Goal: Task Accomplishment & Management: Complete application form

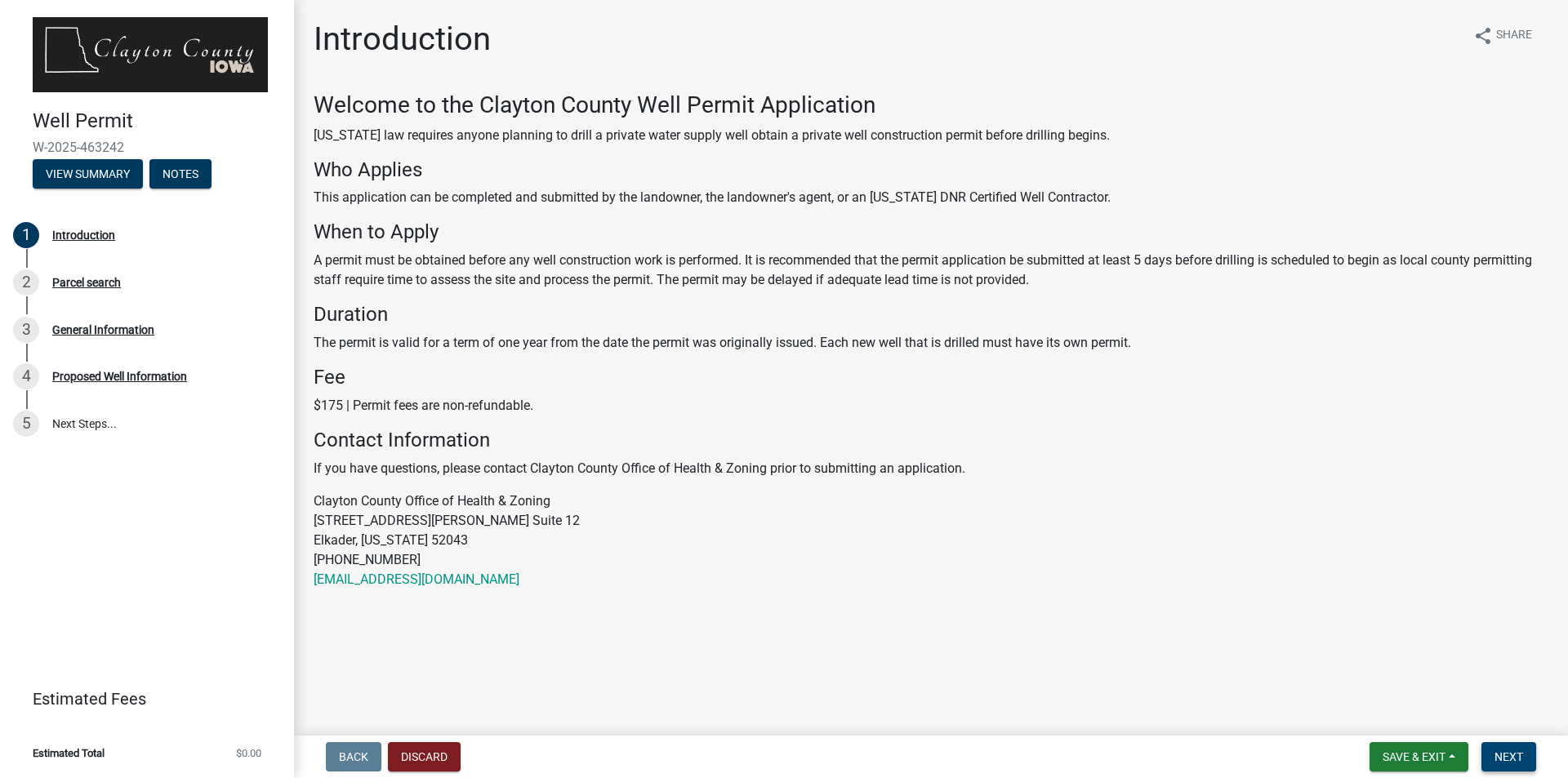
click at [1514, 758] on span "Next" at bounding box center [1508, 757] width 29 height 13
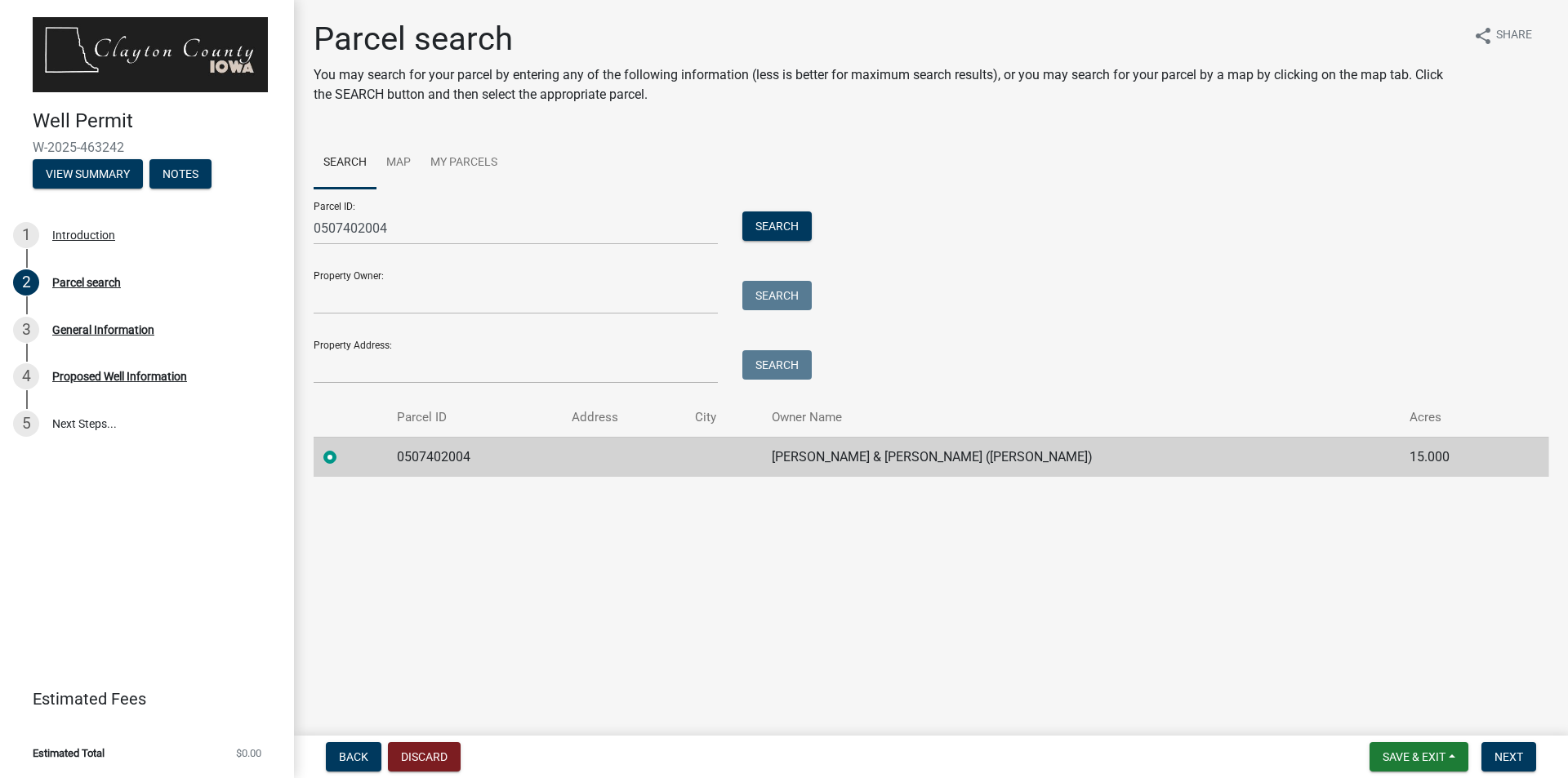
click at [343, 448] on label at bounding box center [343, 448] width 0 height 0
click at [343, 458] on input "radio" at bounding box center [348, 453] width 10 height 10
click at [1514, 751] on span "Next" at bounding box center [1508, 757] width 29 height 13
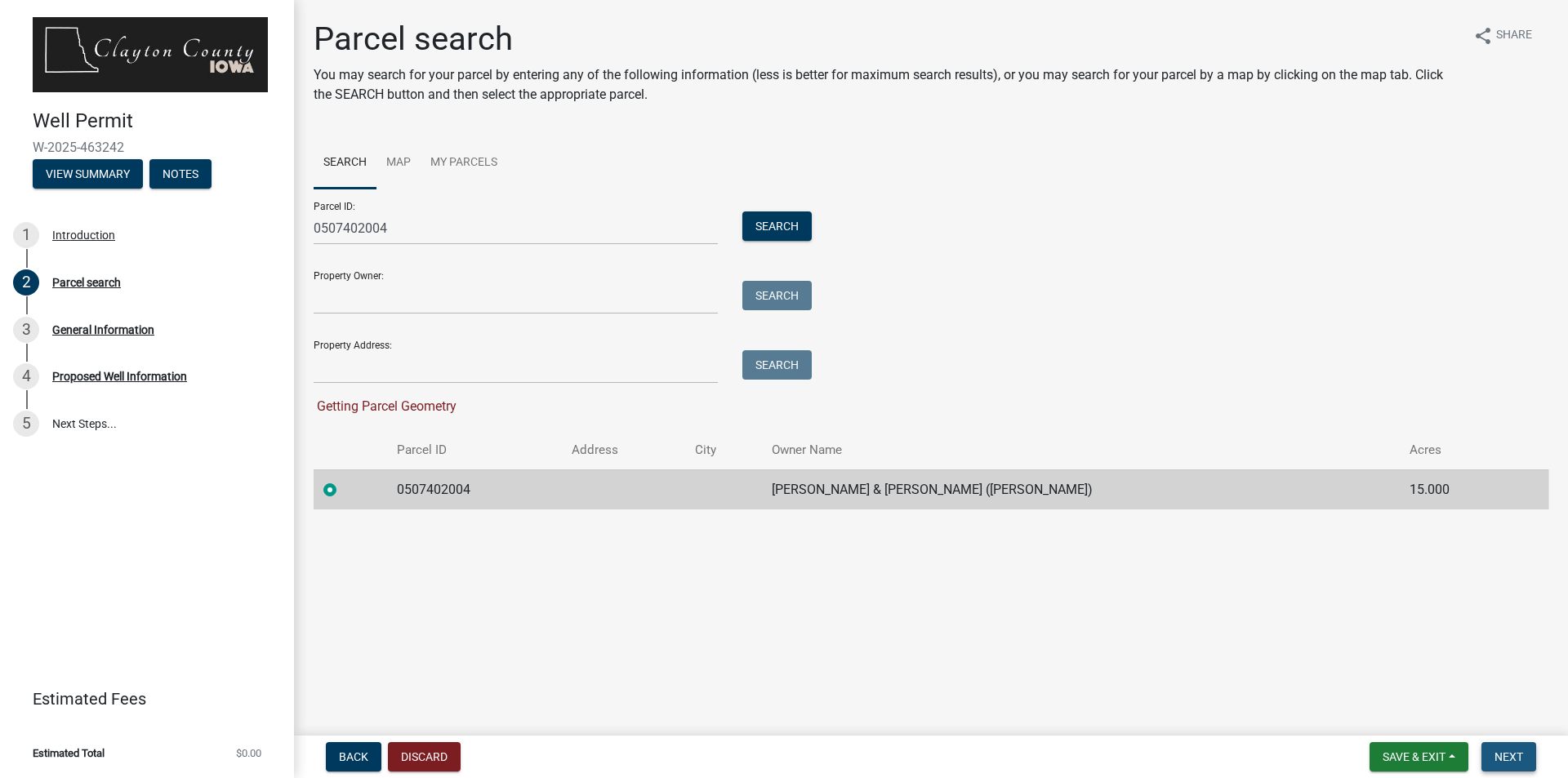
click at [1514, 751] on span "Next" at bounding box center [1508, 757] width 29 height 13
click at [1511, 762] on span "Next" at bounding box center [1508, 757] width 29 height 13
click at [343, 480] on label at bounding box center [343, 480] width 0 height 0
click at [343, 489] on input "radio" at bounding box center [348, 485] width 10 height 10
click at [343, 480] on label at bounding box center [343, 480] width 0 height 0
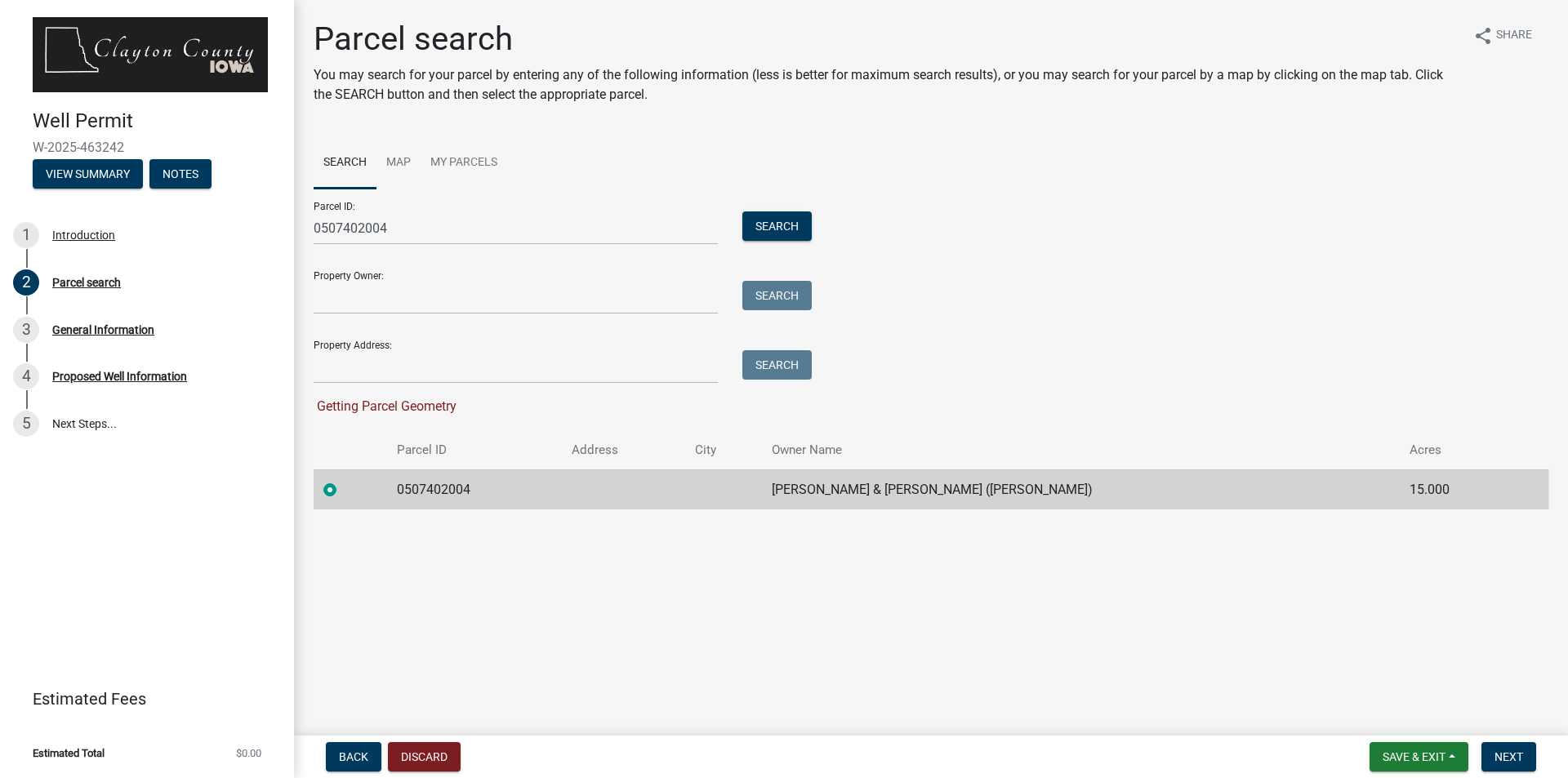
click at [343, 489] on input "radio" at bounding box center [348, 485] width 10 height 10
click at [343, 480] on label at bounding box center [343, 480] width 0 height 0
click at [343, 489] on input "radio" at bounding box center [348, 485] width 10 height 10
click at [343, 480] on label at bounding box center [343, 480] width 0 height 0
click at [343, 489] on input "radio" at bounding box center [348, 485] width 10 height 10
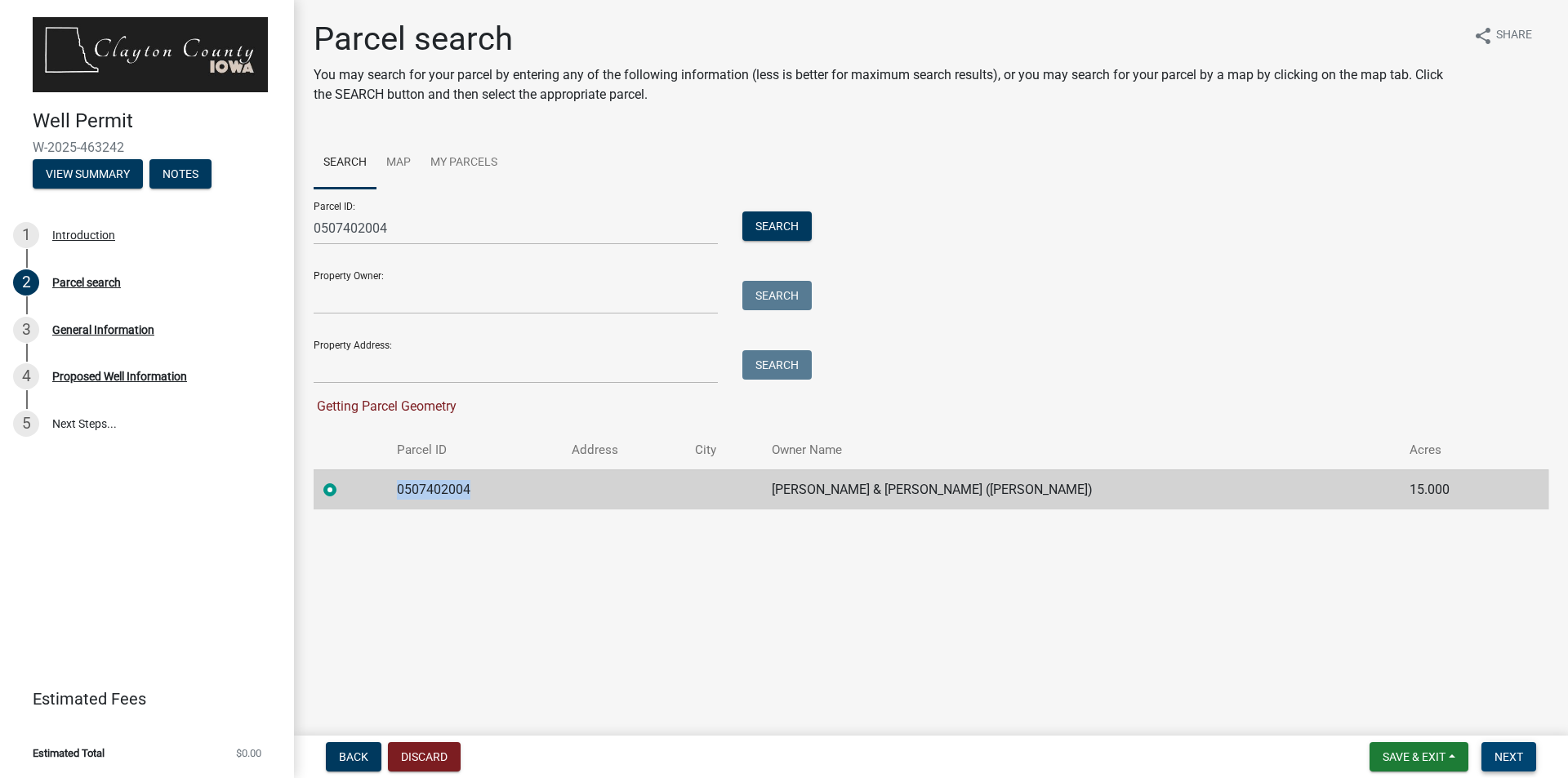
click at [1514, 764] on span "Next" at bounding box center [1508, 757] width 29 height 13
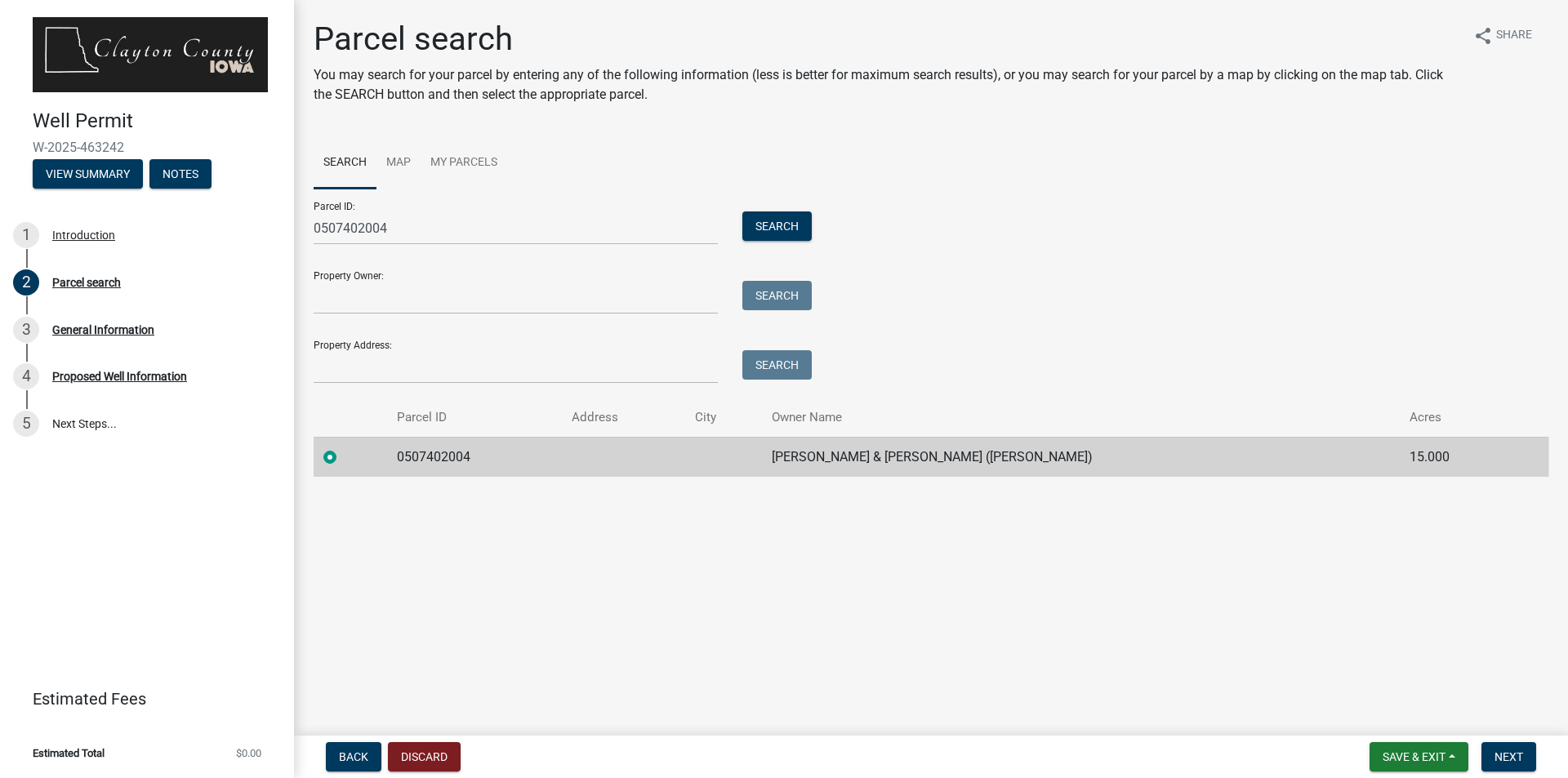
click at [943, 460] on td "[PERSON_NAME] & [PERSON_NAME] ([PERSON_NAME])" at bounding box center [1080, 456] width 638 height 40
click at [921, 458] on td "[PERSON_NAME] & [PERSON_NAME] ([PERSON_NAME])" at bounding box center [1080, 456] width 638 height 40
click at [1493, 753] on button "Next" at bounding box center [1508, 757] width 54 height 30
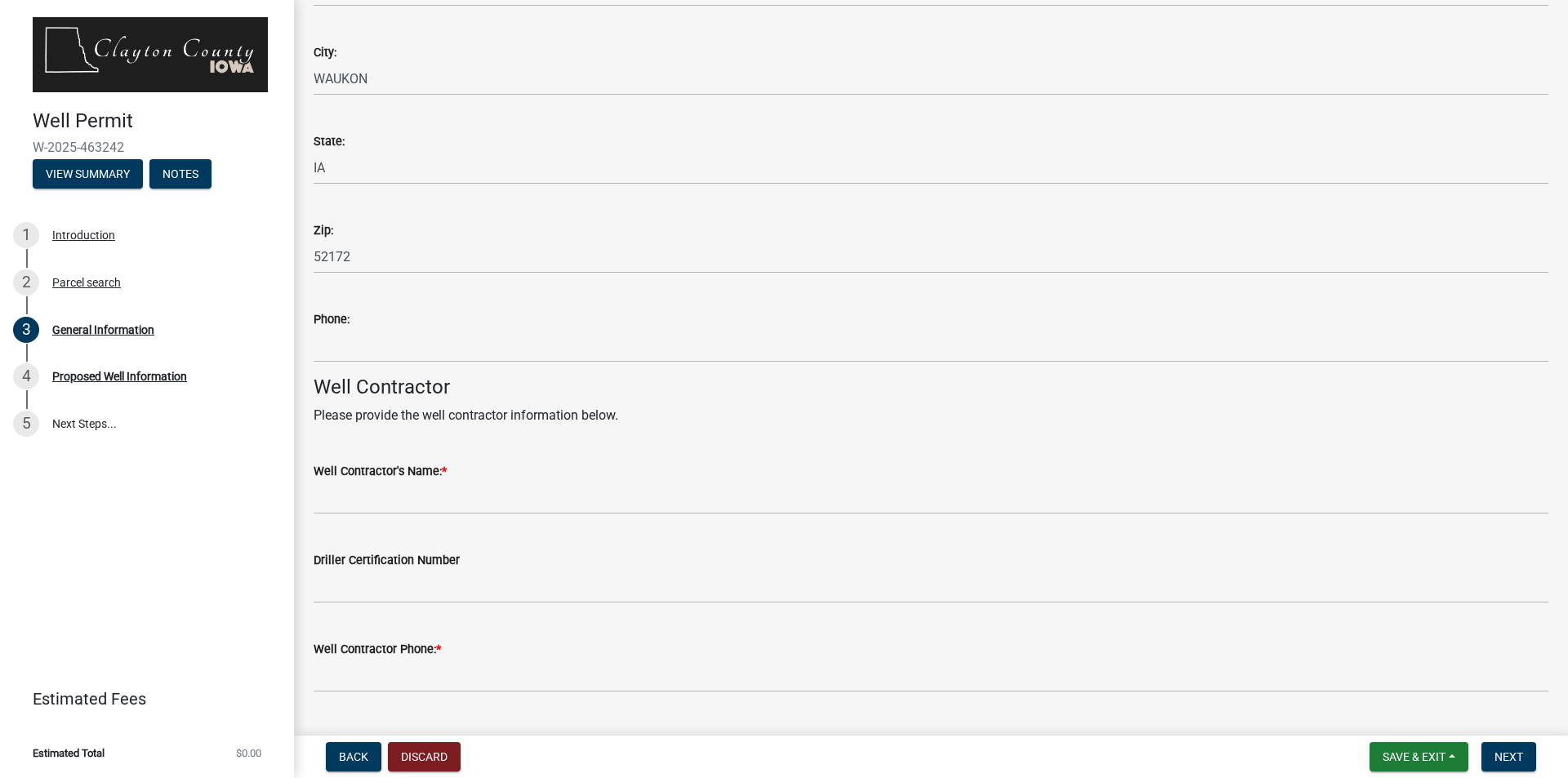
scroll to position [409, 0]
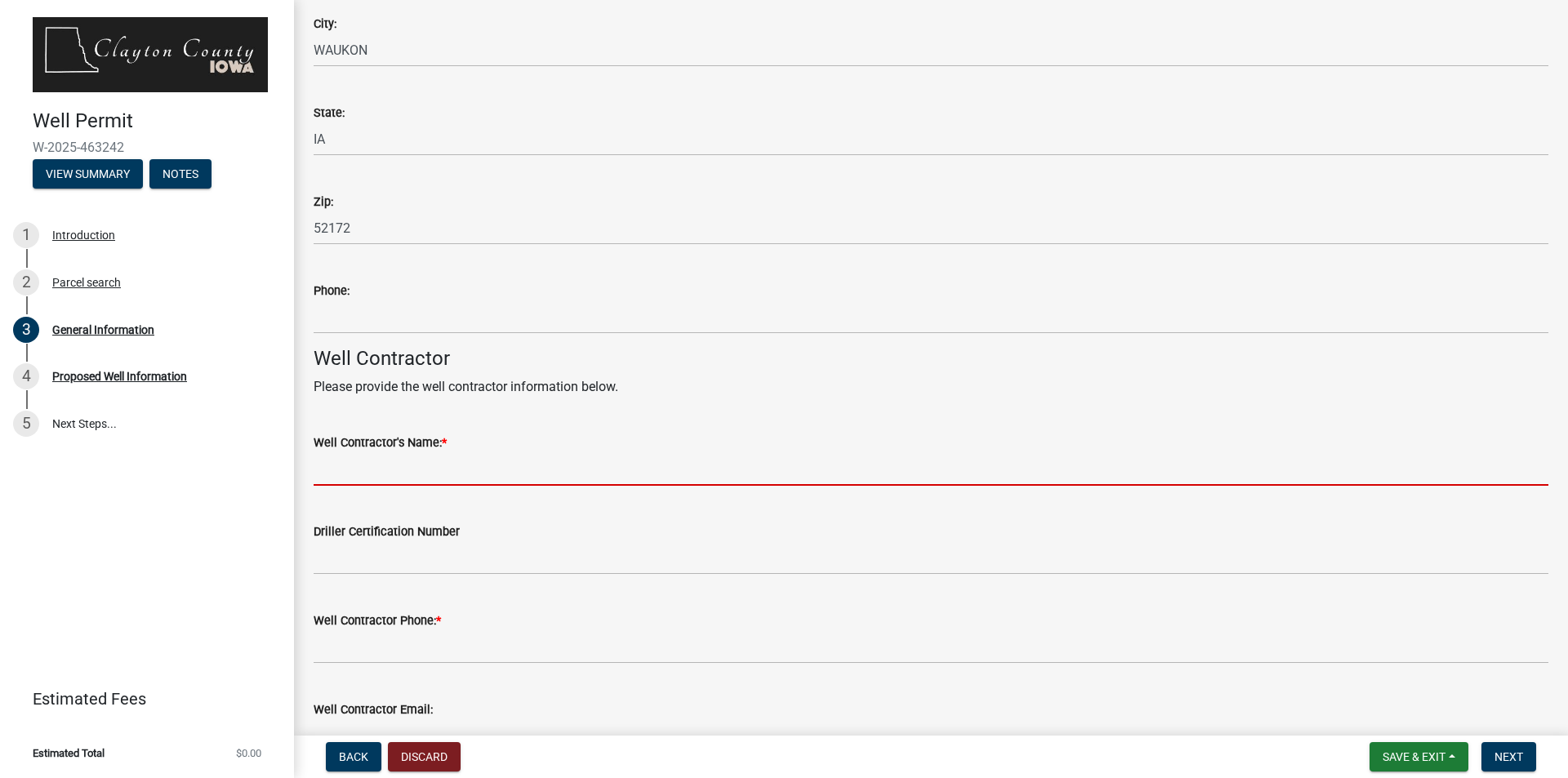
click at [681, 468] on input "Well Contractor's Name: *" at bounding box center [930, 468] width 1234 height 33
type input "[PERSON_NAME] Well Drilling, LLC"
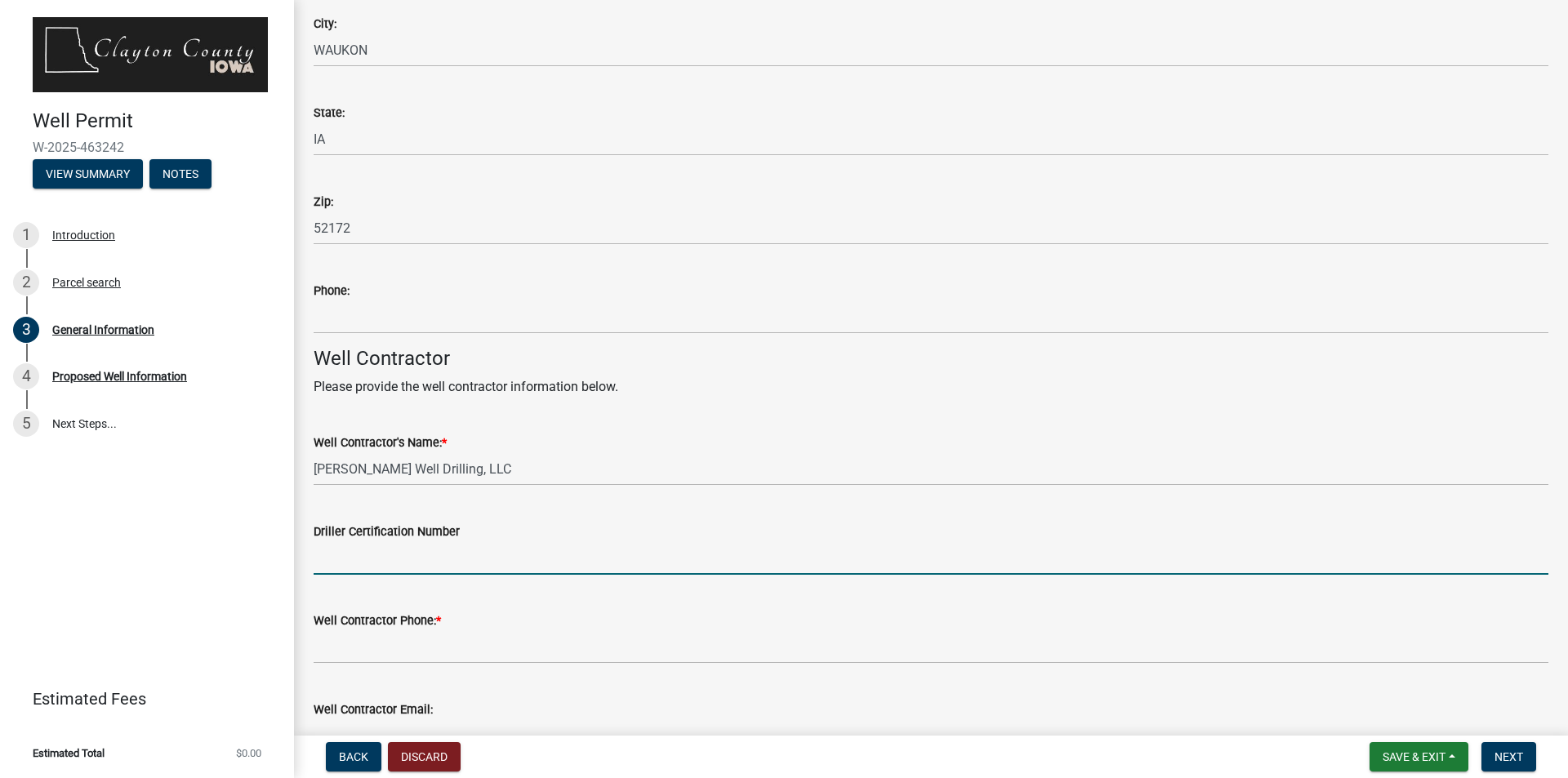
click at [518, 552] on input "Driller Certification Number" at bounding box center [930, 558] width 1234 height 33
type input "4631"
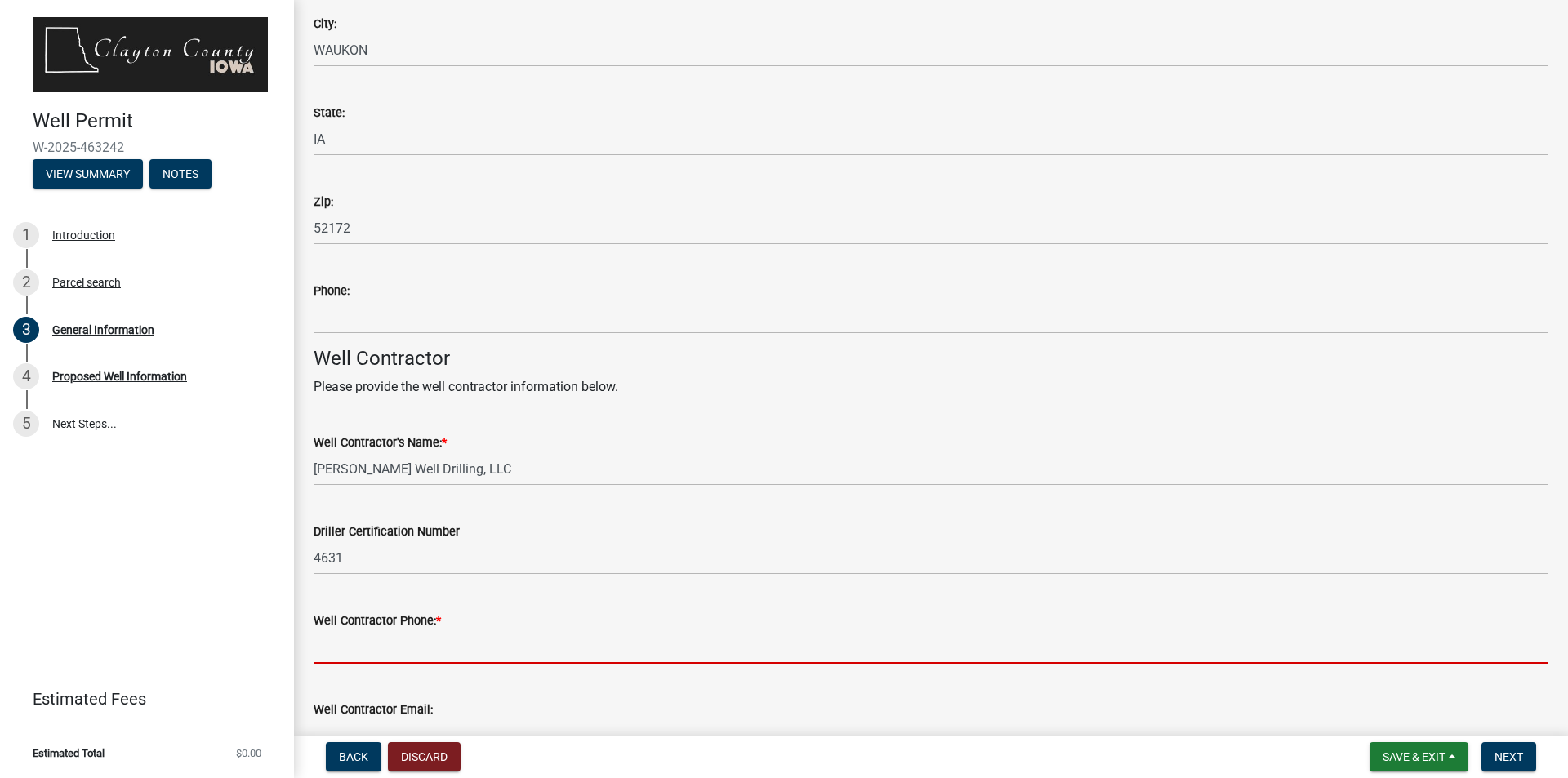
click at [529, 642] on input "Well Contractor Phone: *" at bounding box center [930, 647] width 1234 height 33
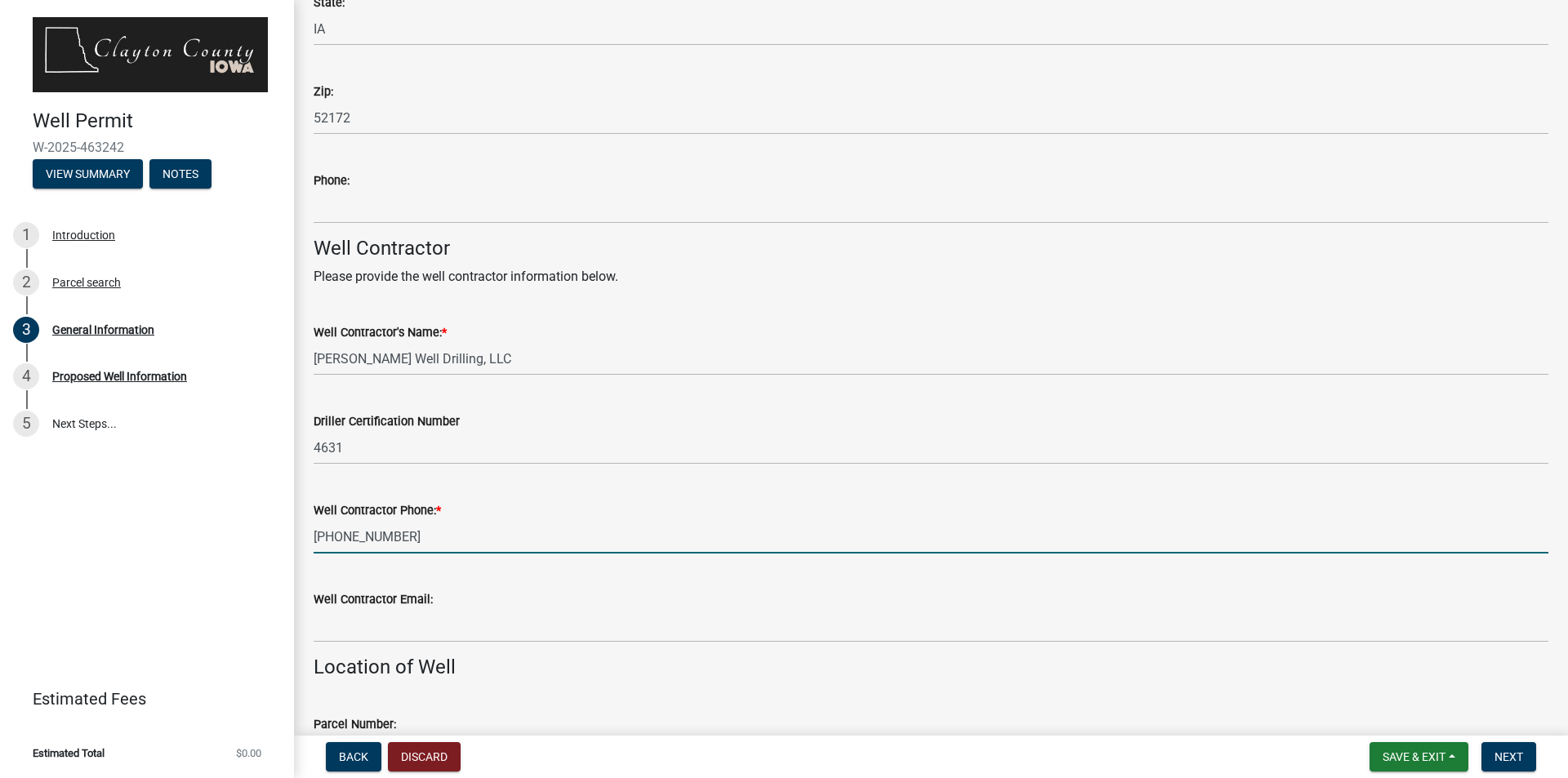
scroll to position [571, 0]
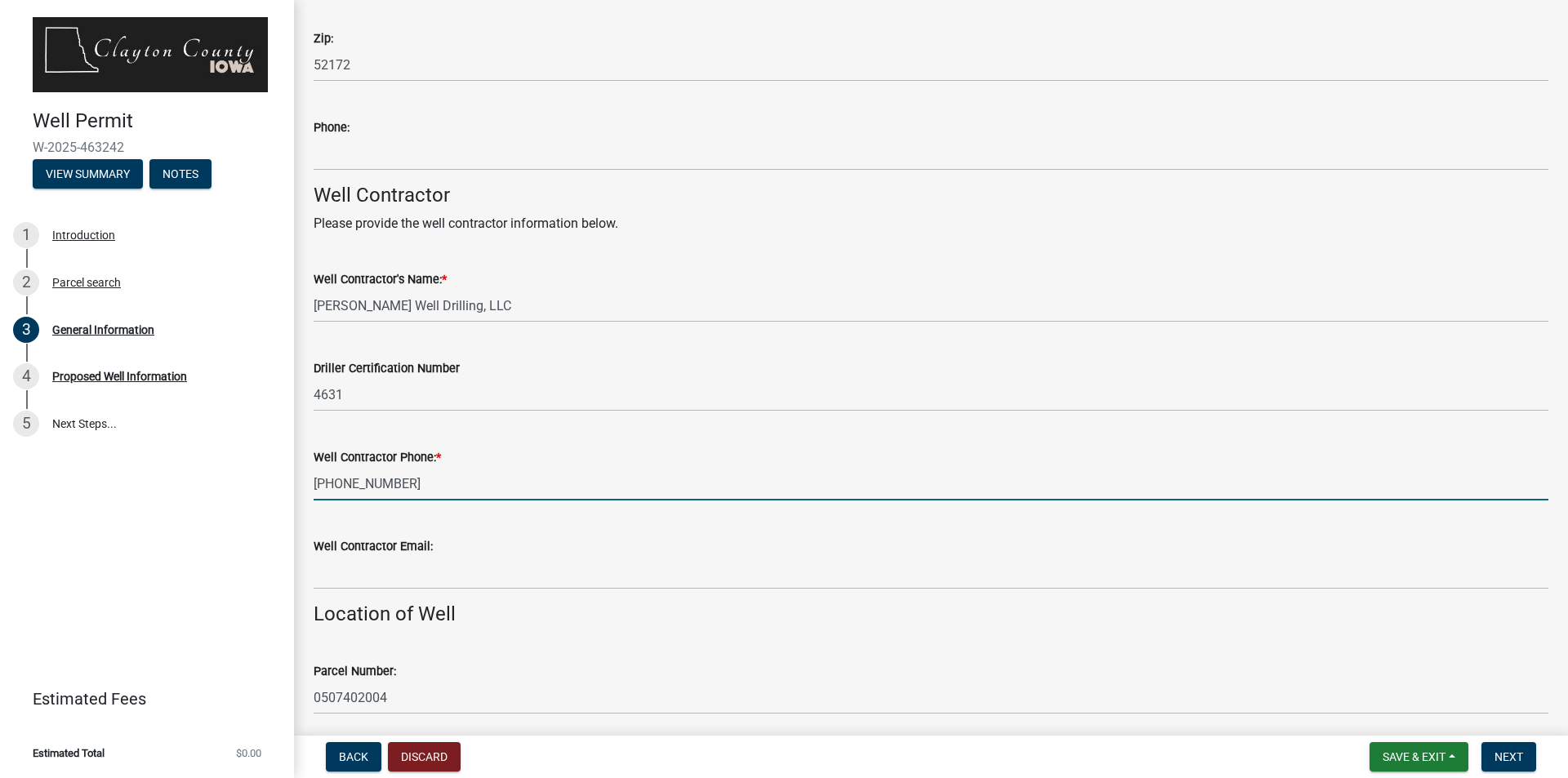
type input "[PHONE_NUMBER]"
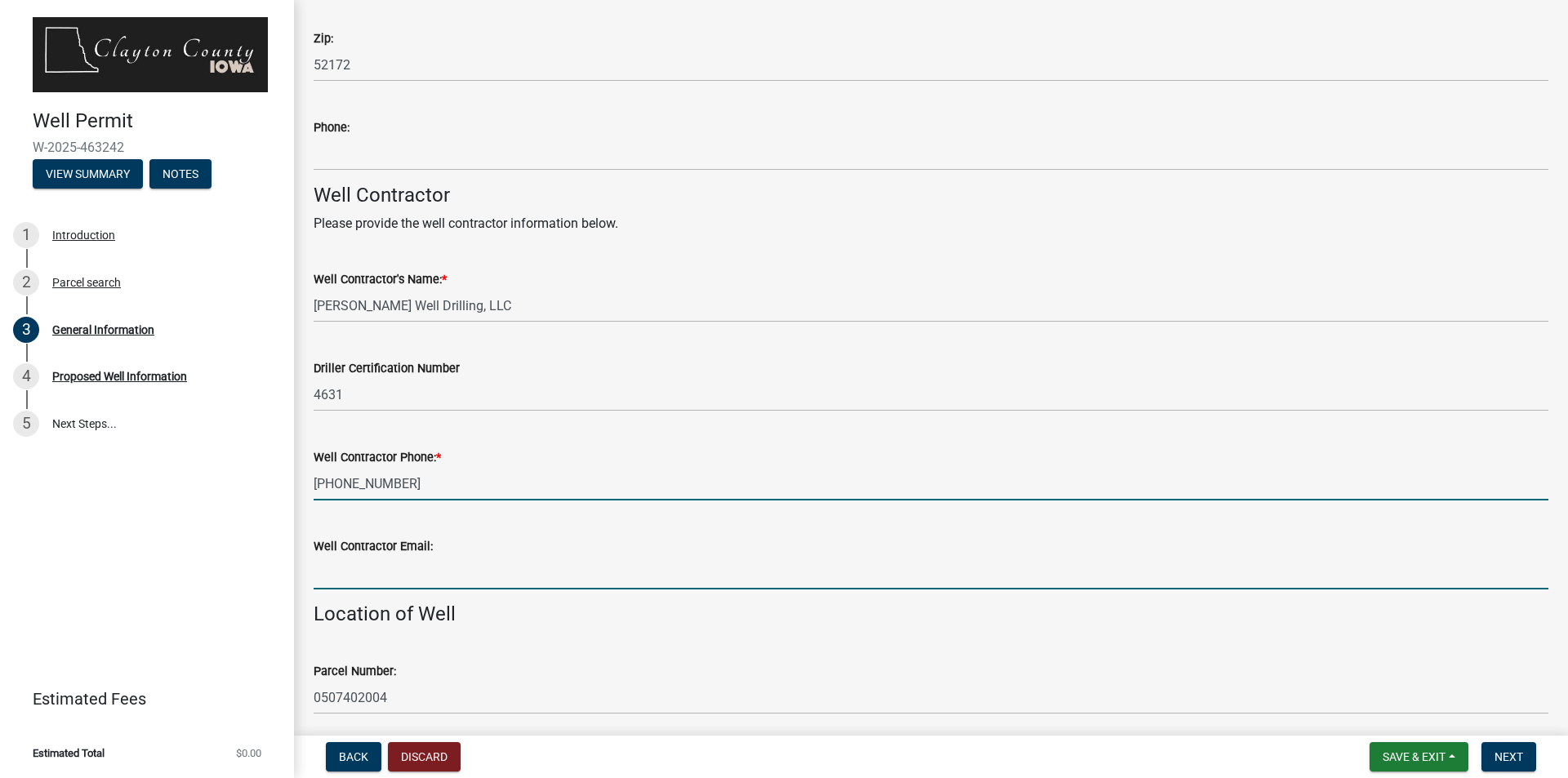
click at [545, 565] on input "Well Contractor Email:" at bounding box center [930, 572] width 1234 height 33
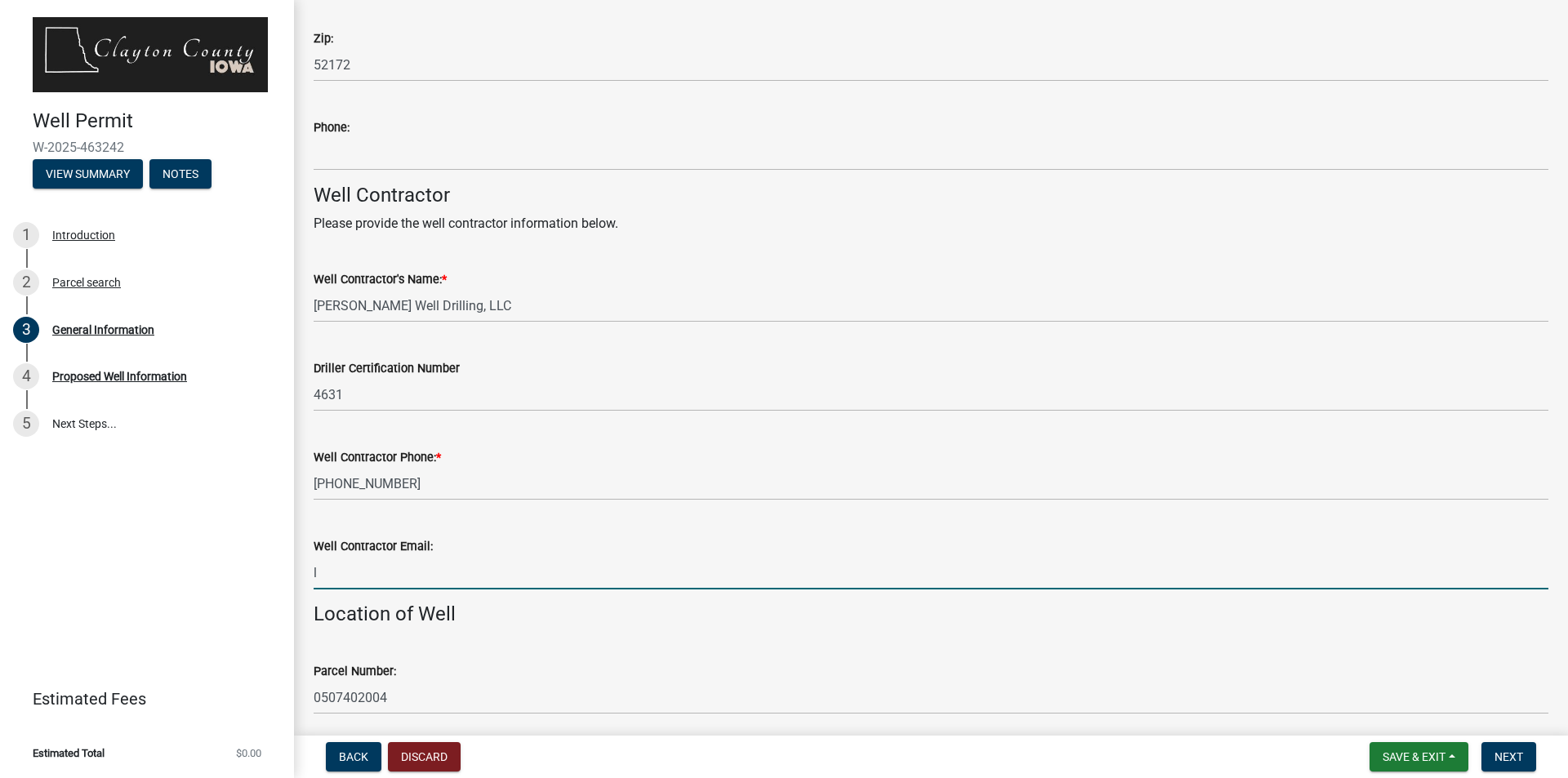
type input "[EMAIL_ADDRESS][DOMAIN_NAME]"
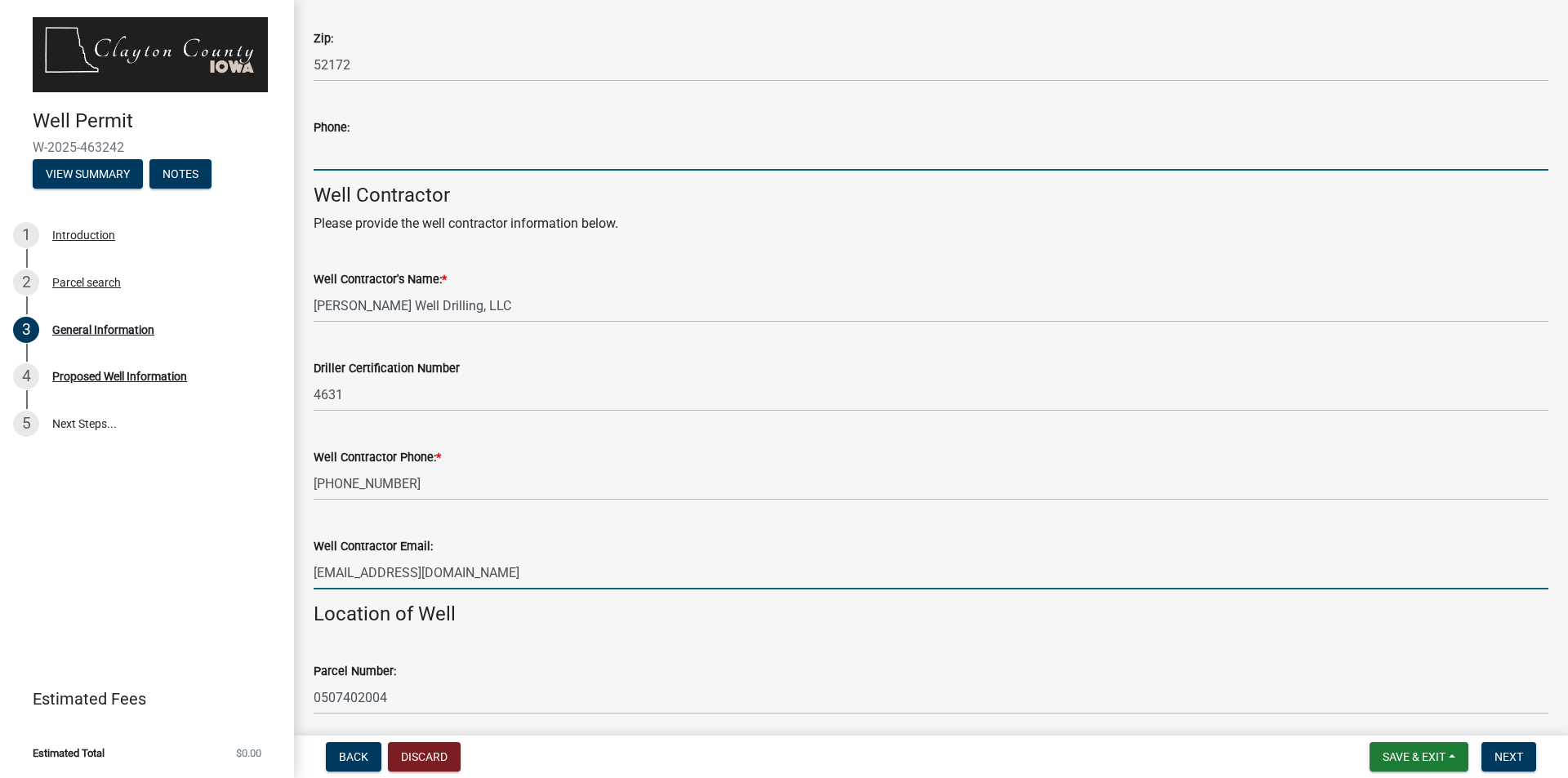
type input "5074935087"
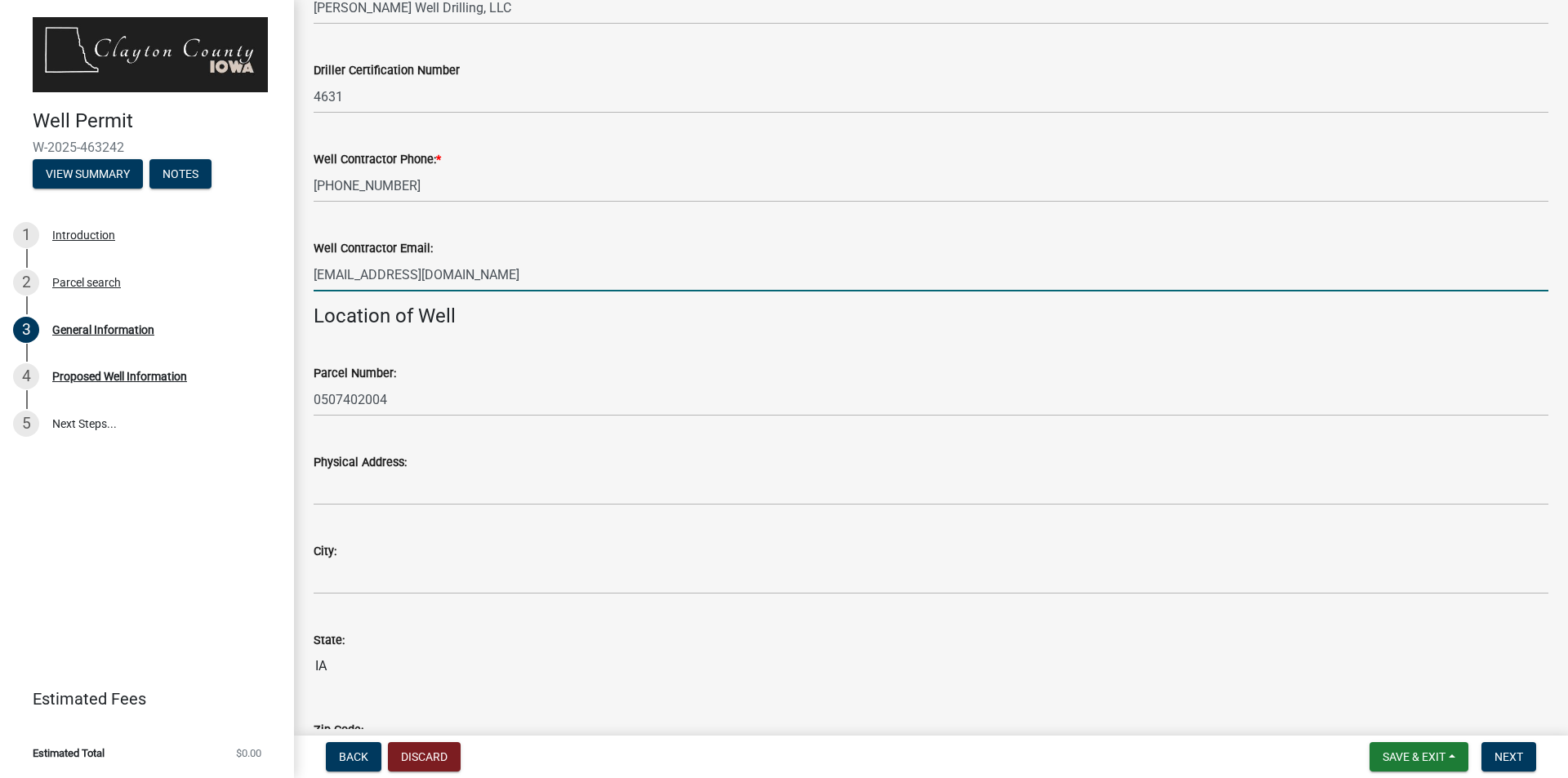
scroll to position [898, 0]
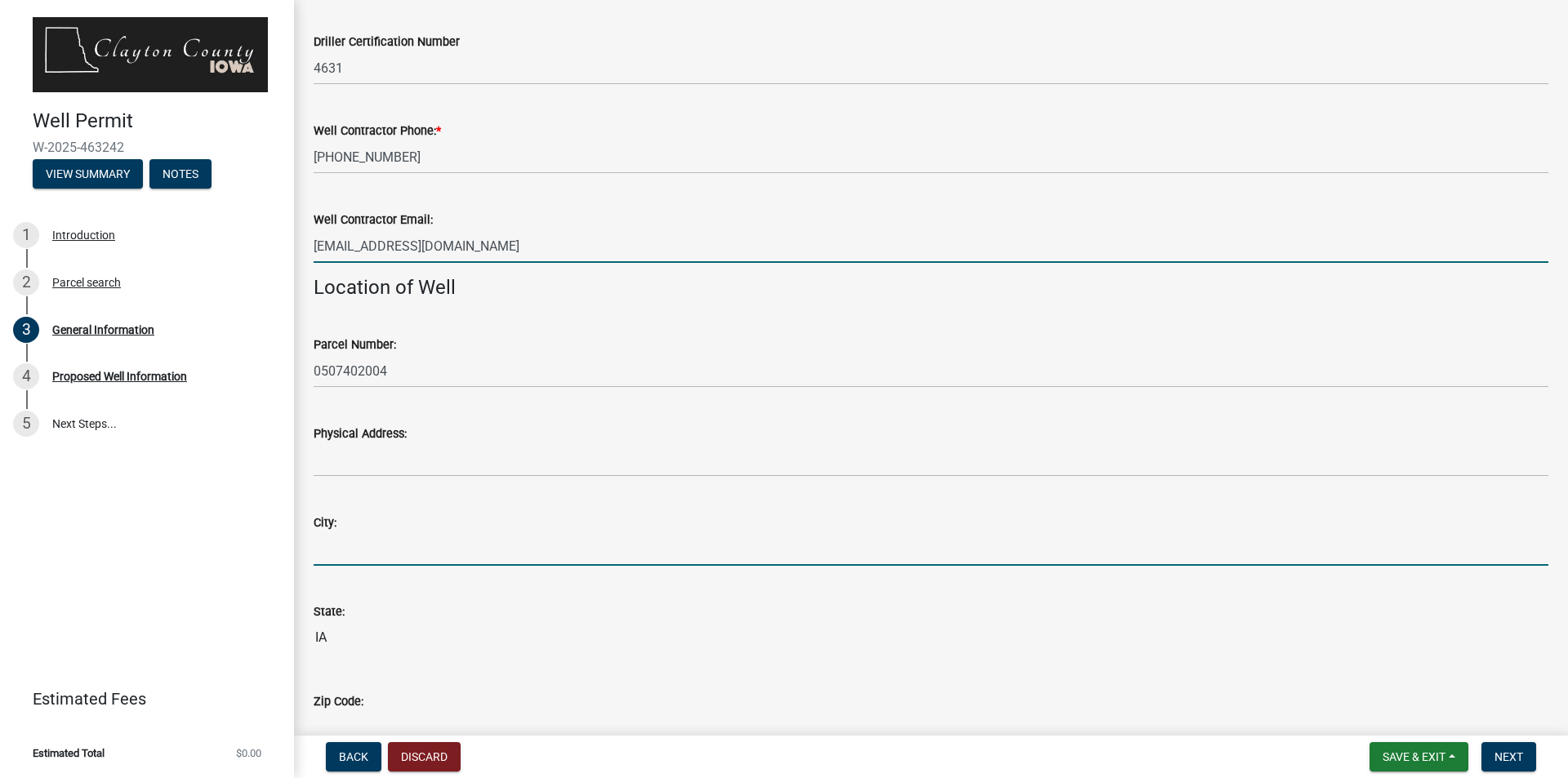
click at [539, 546] on input "City:" at bounding box center [930, 548] width 1234 height 33
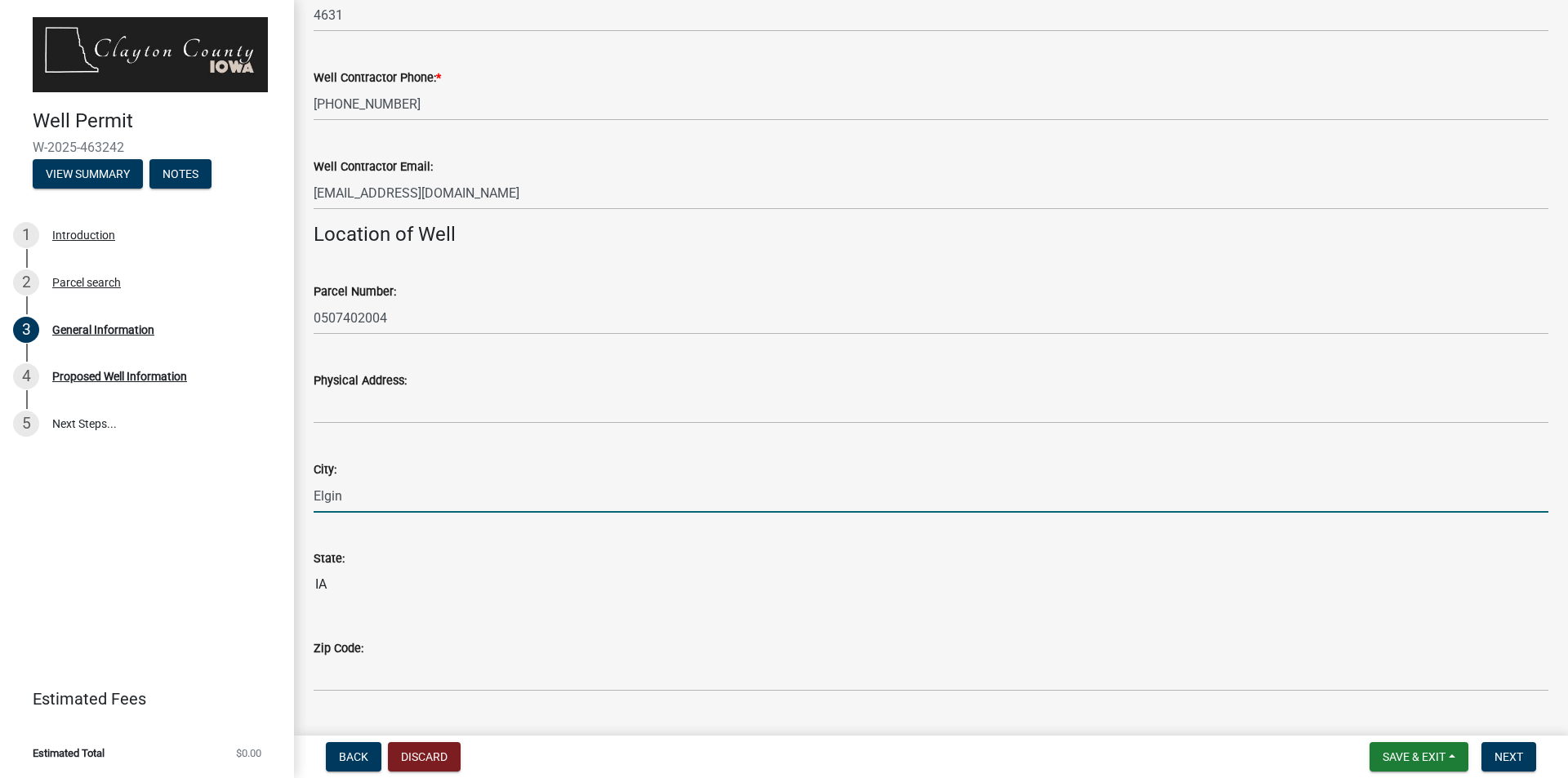
scroll to position [1061, 0]
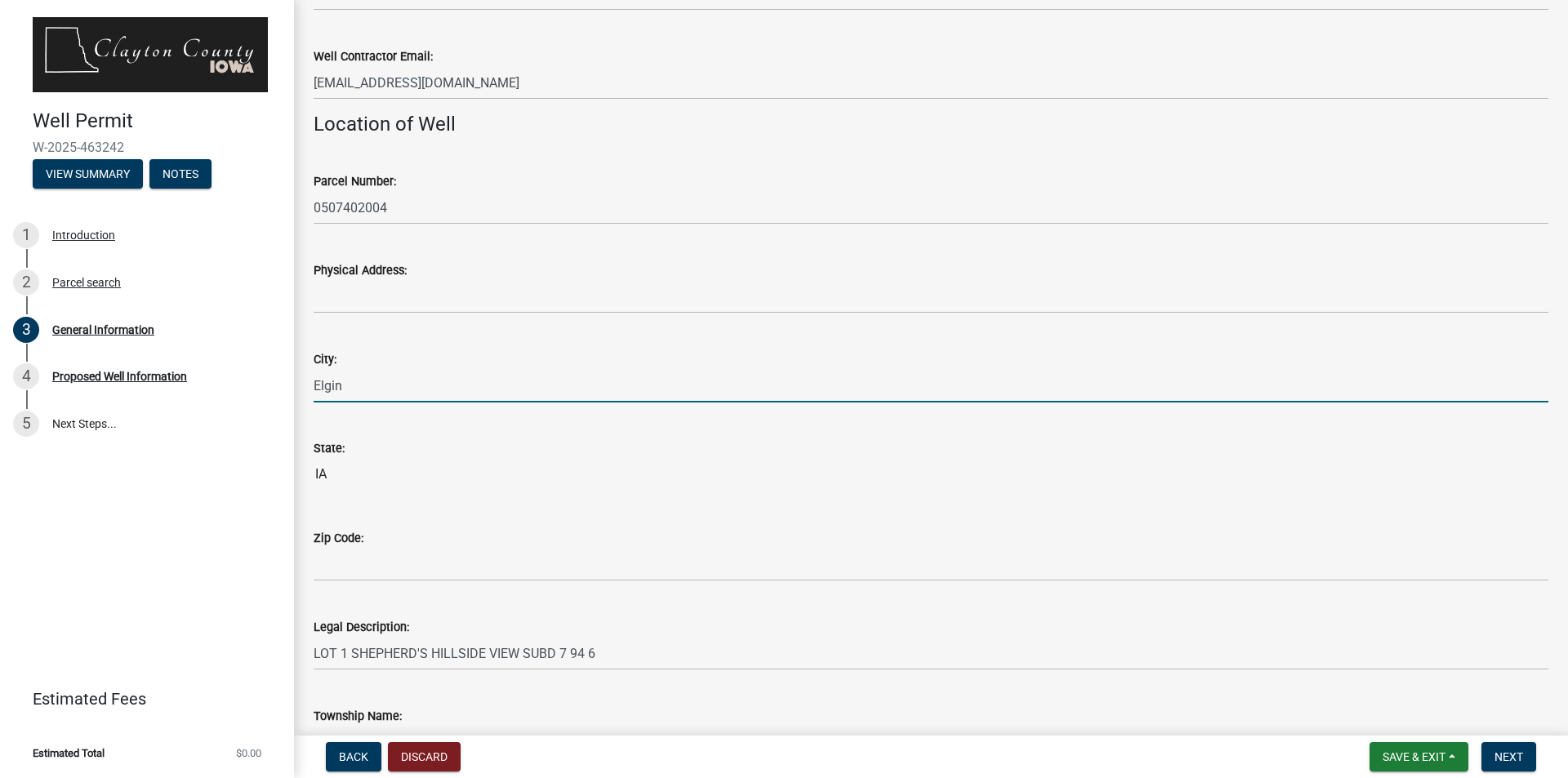
type input "Elgin"
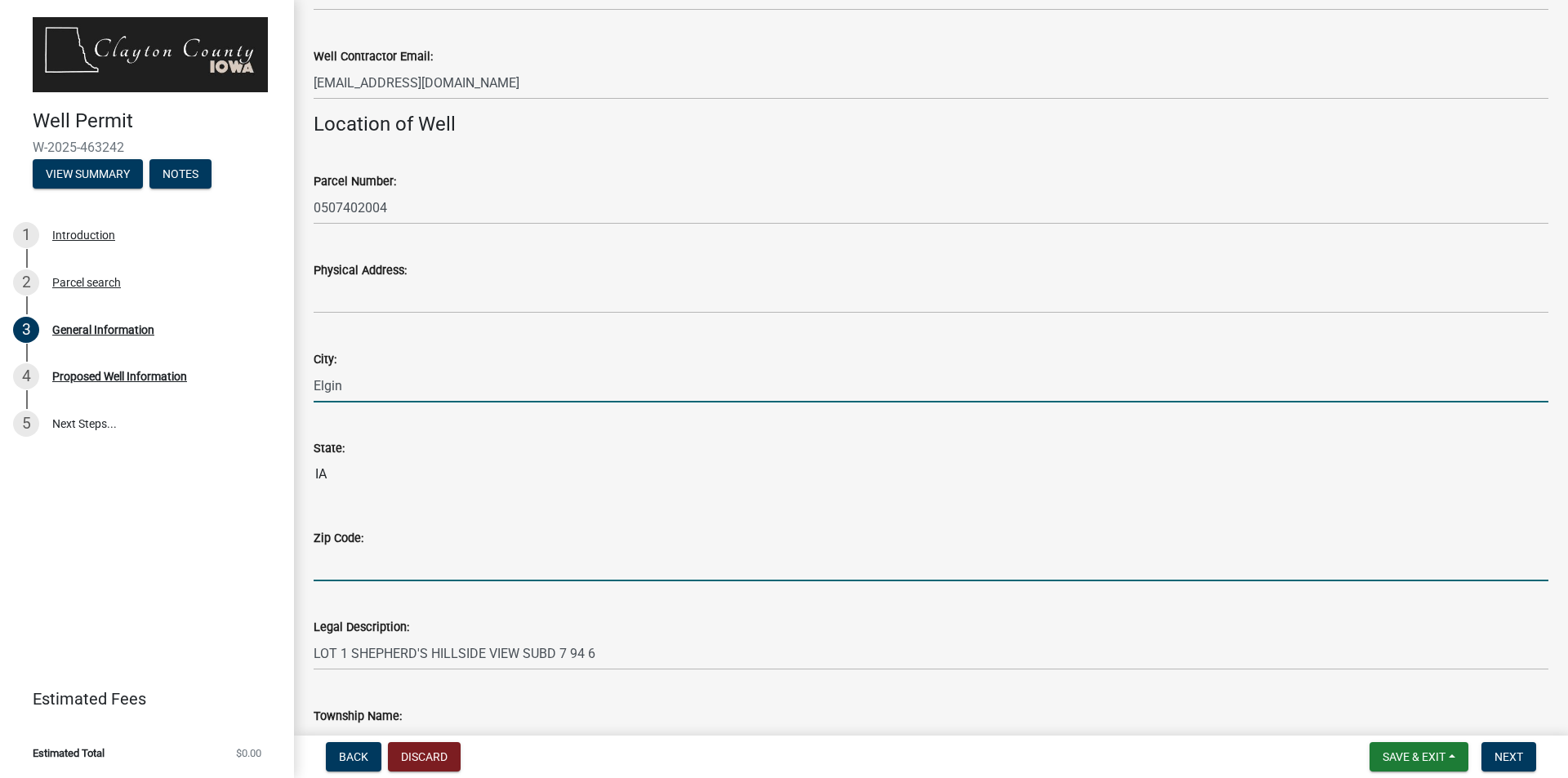
click at [575, 564] on input "Zip Code:" at bounding box center [930, 564] width 1234 height 33
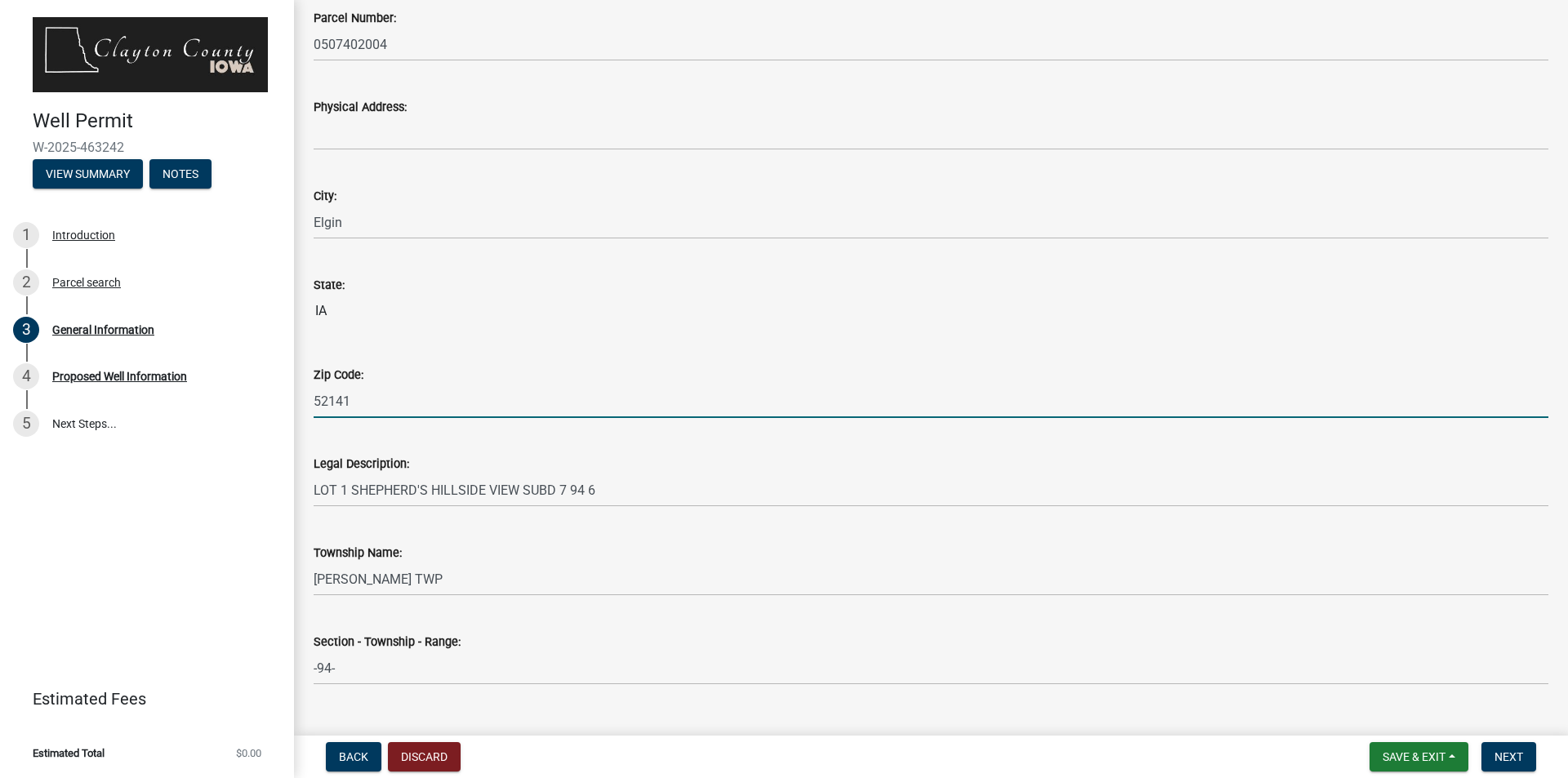
scroll to position [1257, 0]
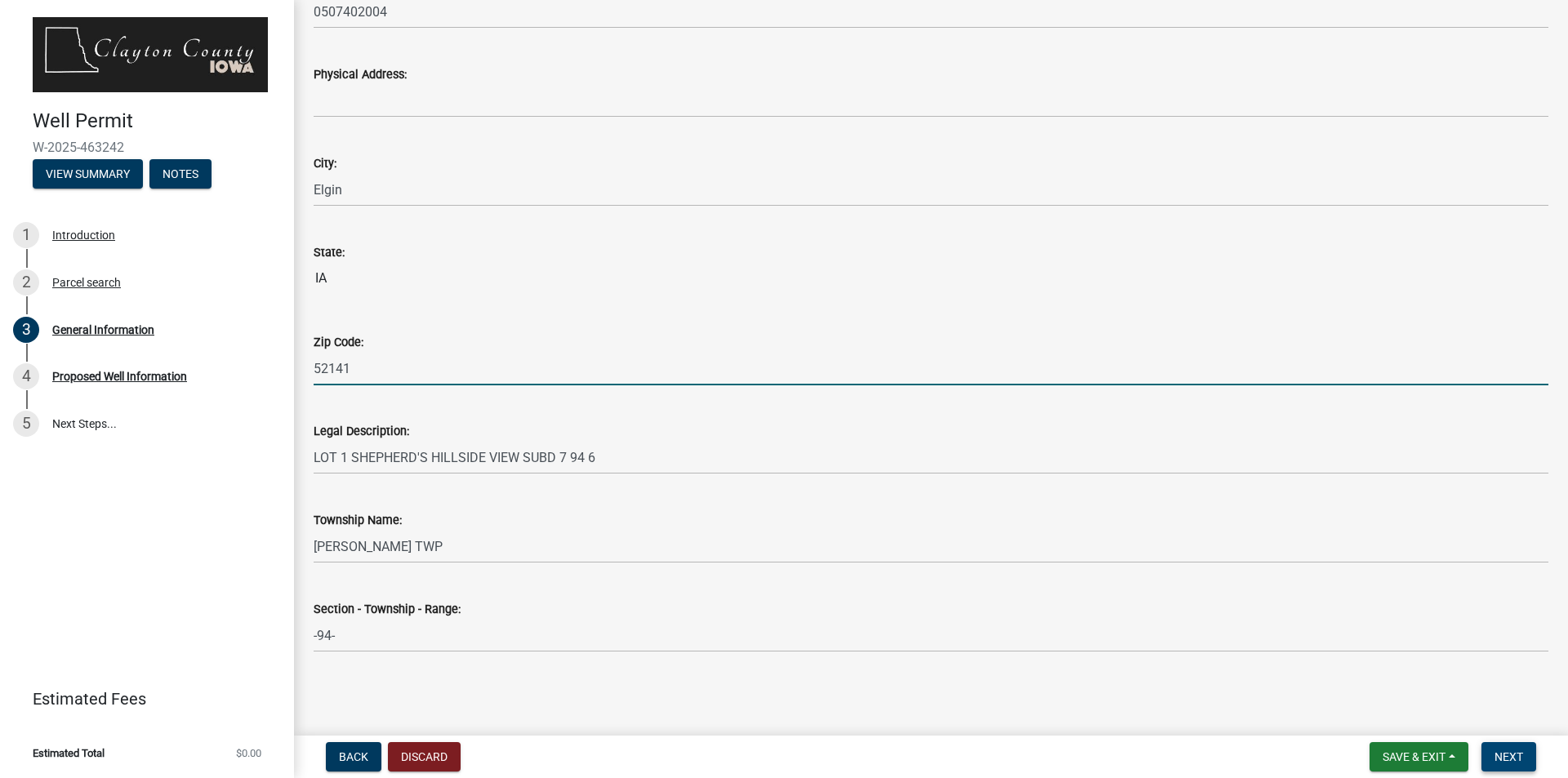
type input "52141"
click at [1500, 752] on span "Next" at bounding box center [1508, 757] width 29 height 13
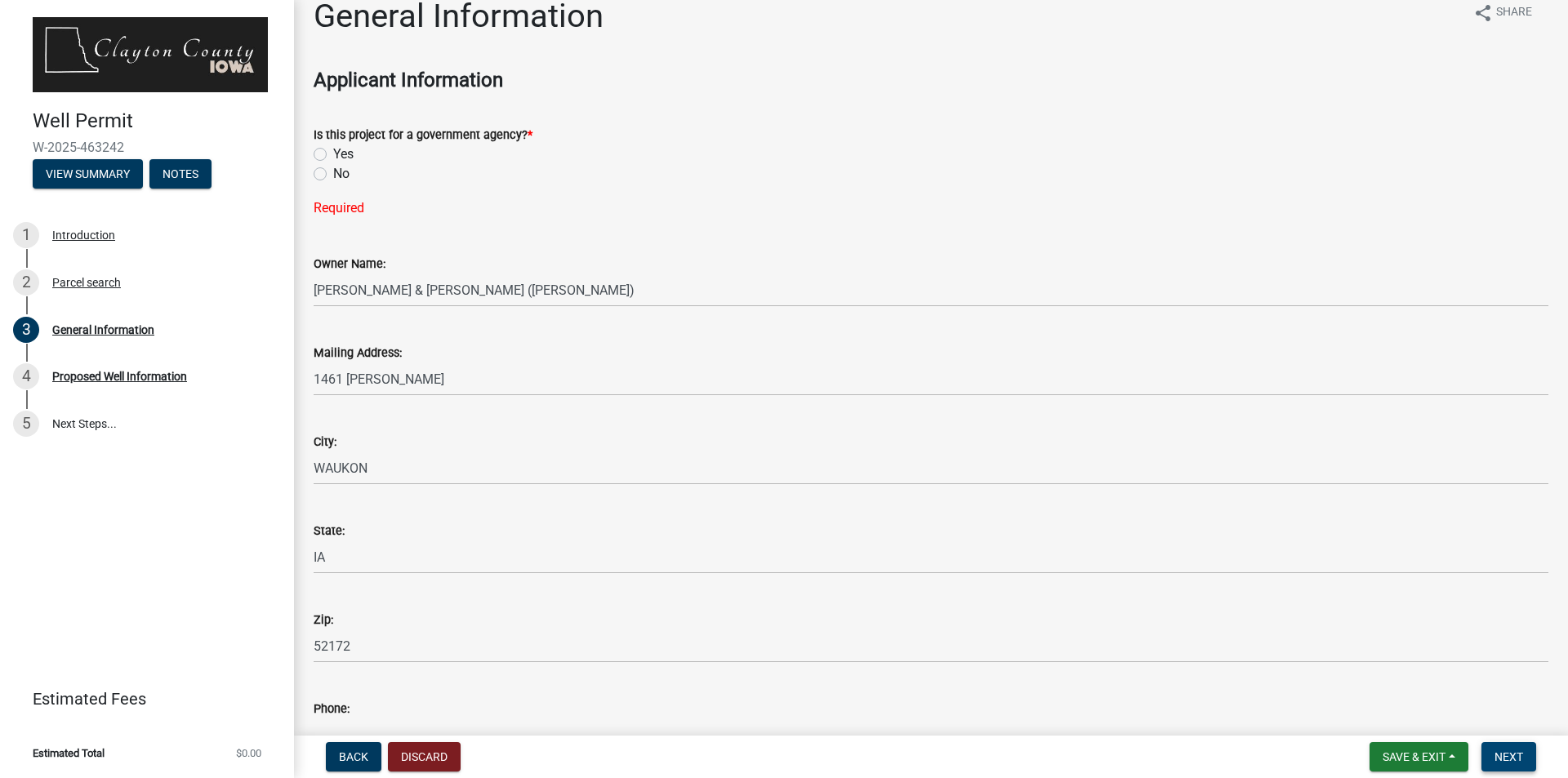
scroll to position [0, 0]
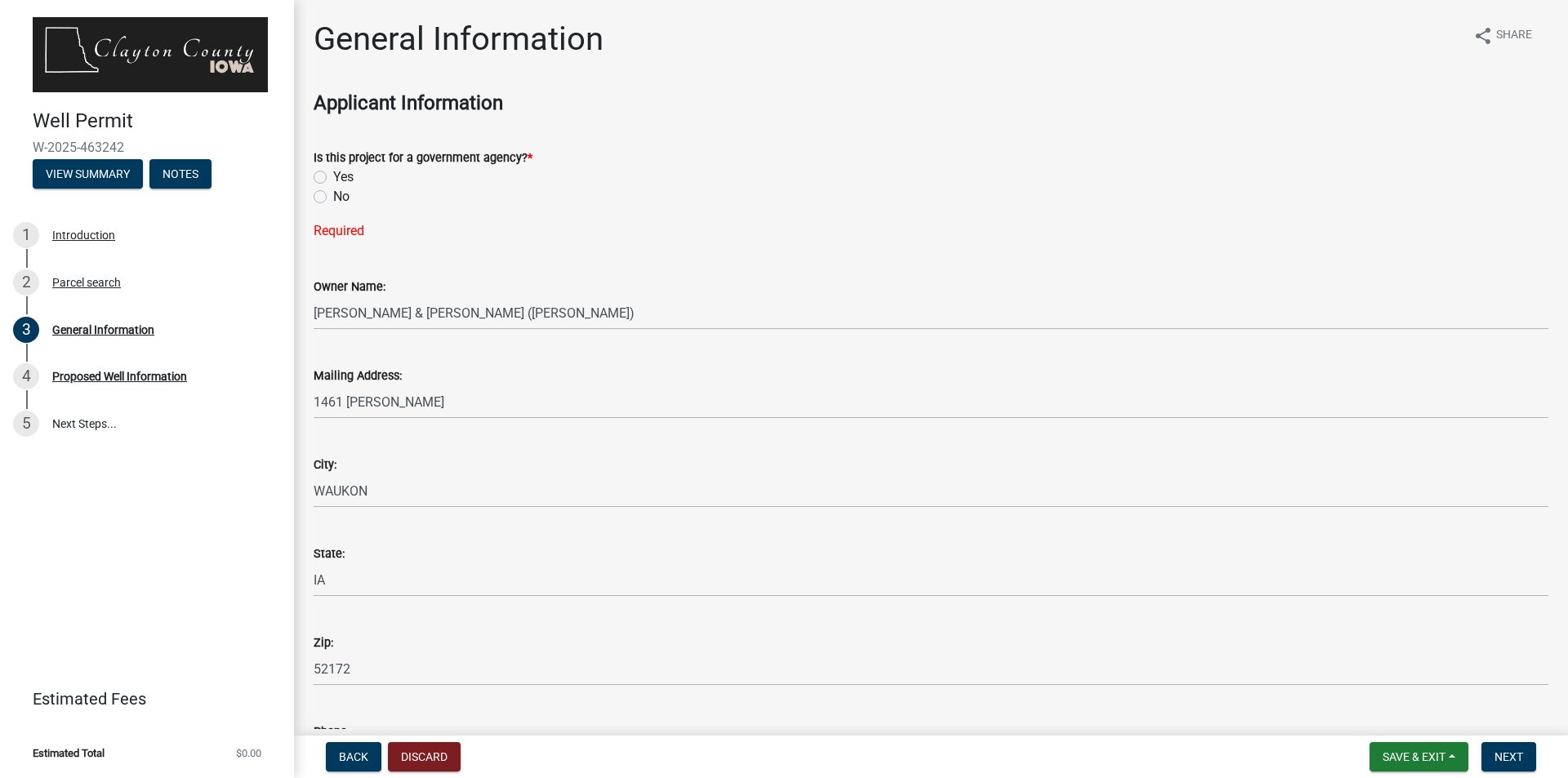
click at [333, 196] on label "No" at bounding box center [340, 197] width 16 height 20
click at [333, 196] on input "No" at bounding box center [338, 192] width 10 height 10
radio input "true"
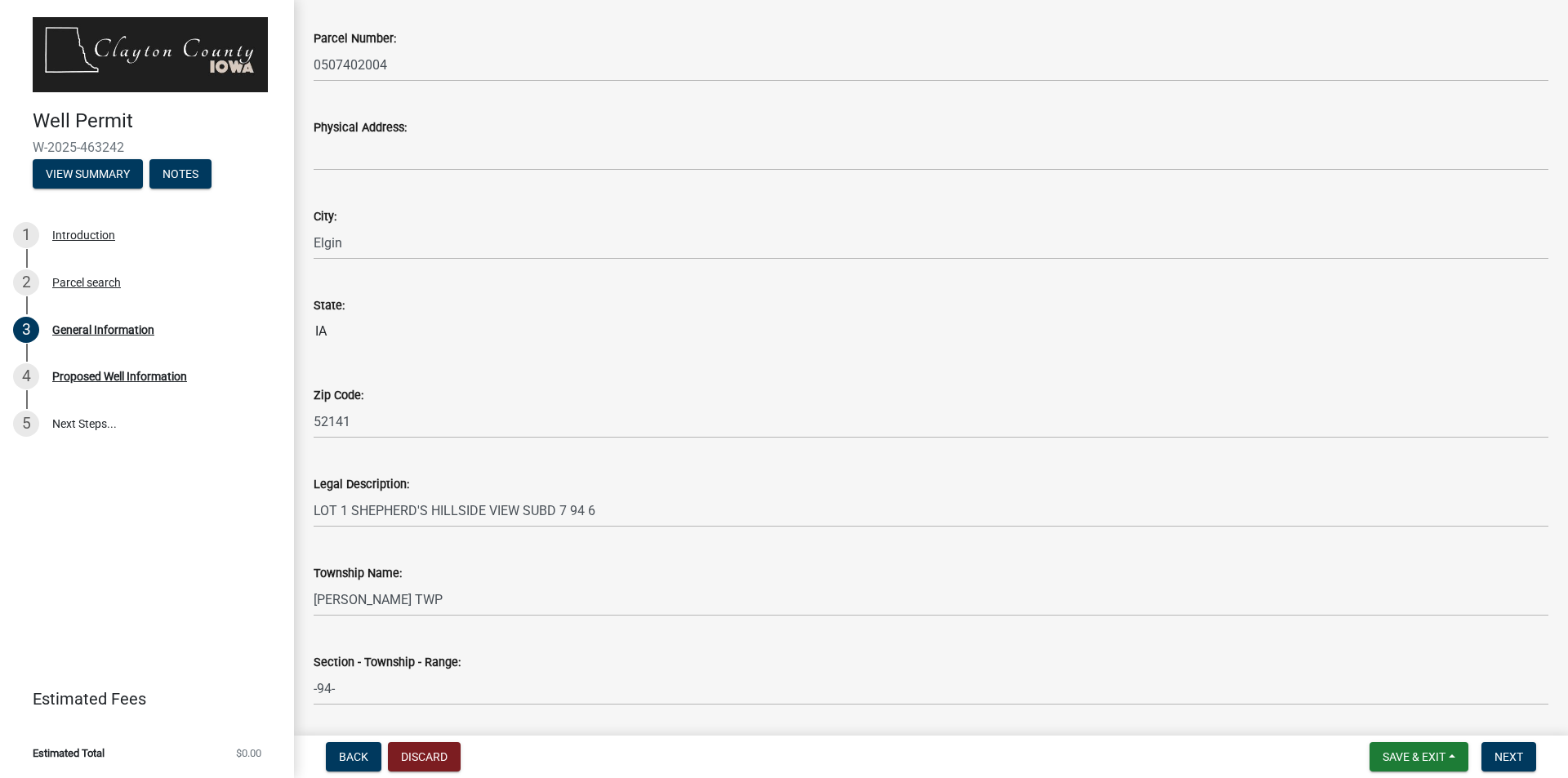
scroll to position [1257, 0]
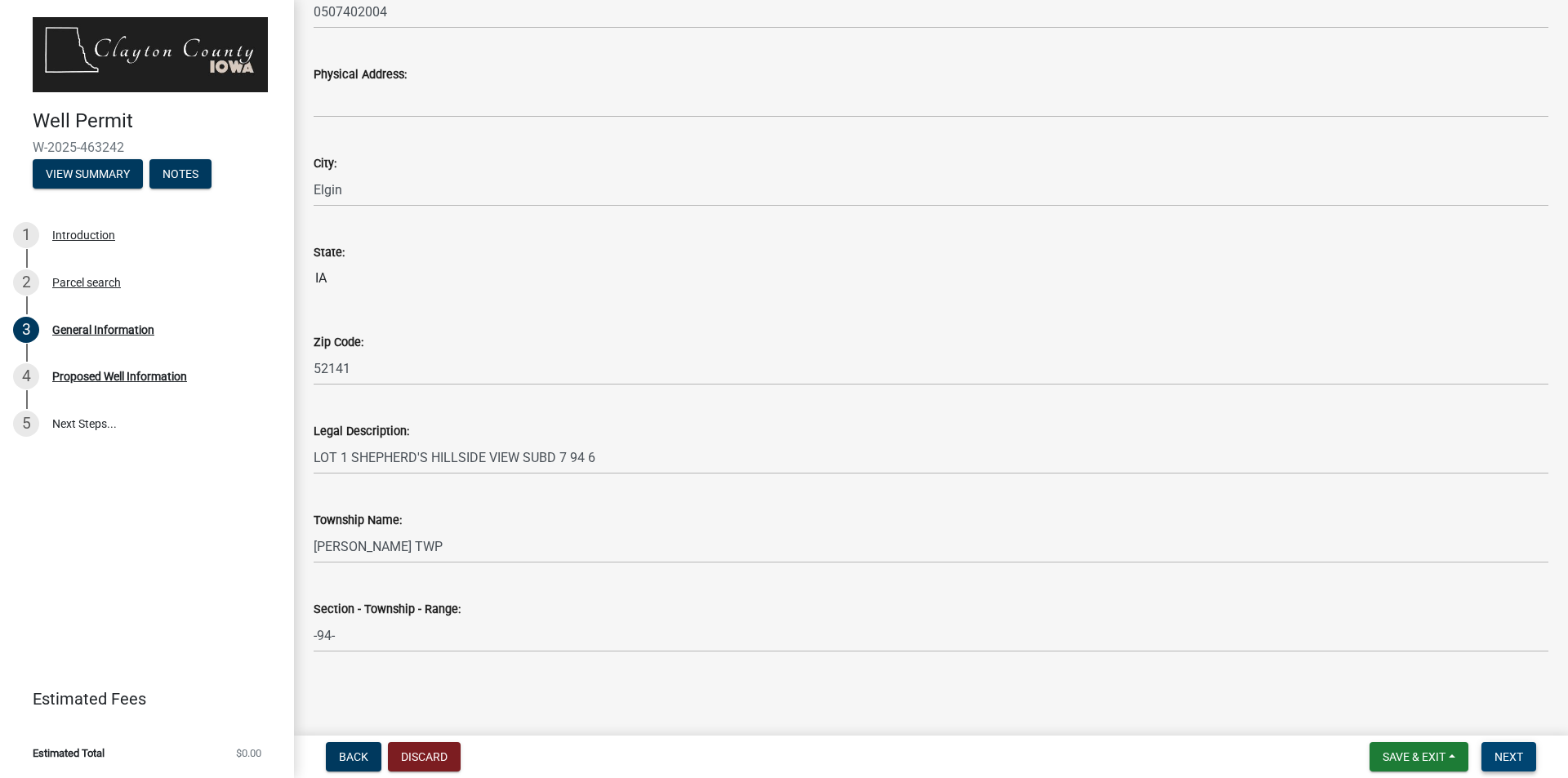
click at [1506, 758] on span "Next" at bounding box center [1508, 757] width 29 height 13
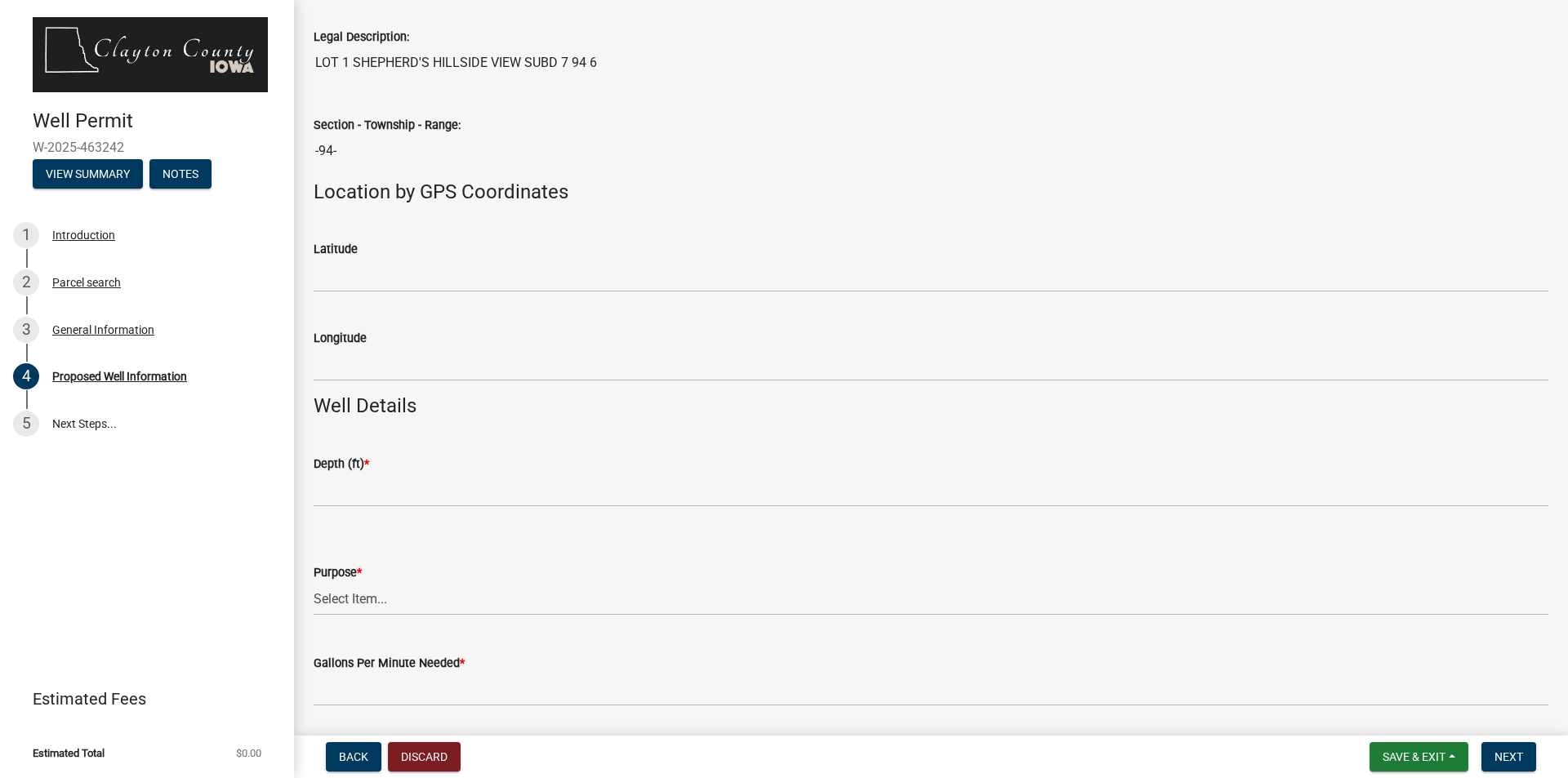
scroll to position [1225, 0]
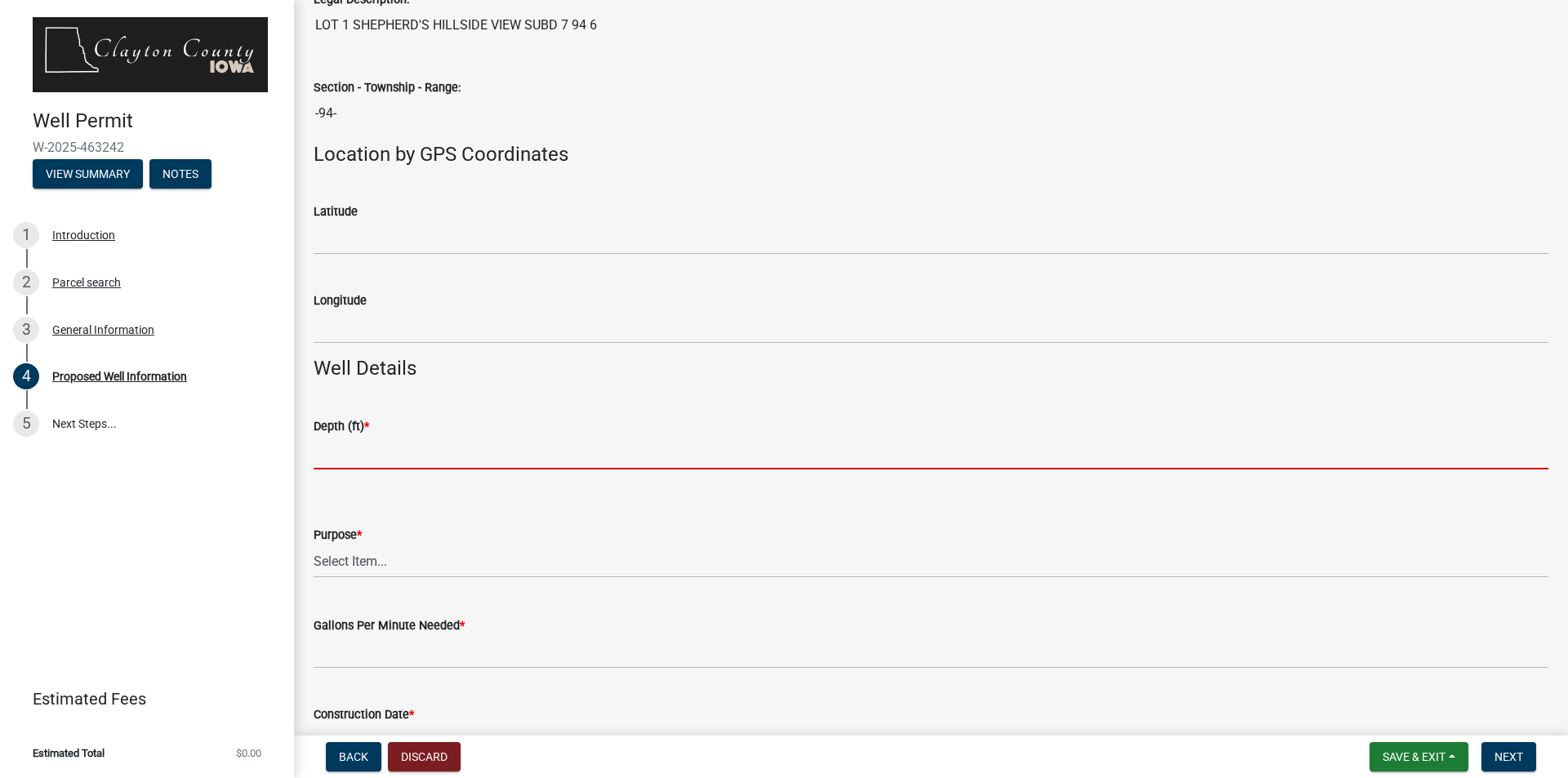
click at [747, 444] on input "Depth (ft) *" at bounding box center [930, 452] width 1234 height 33
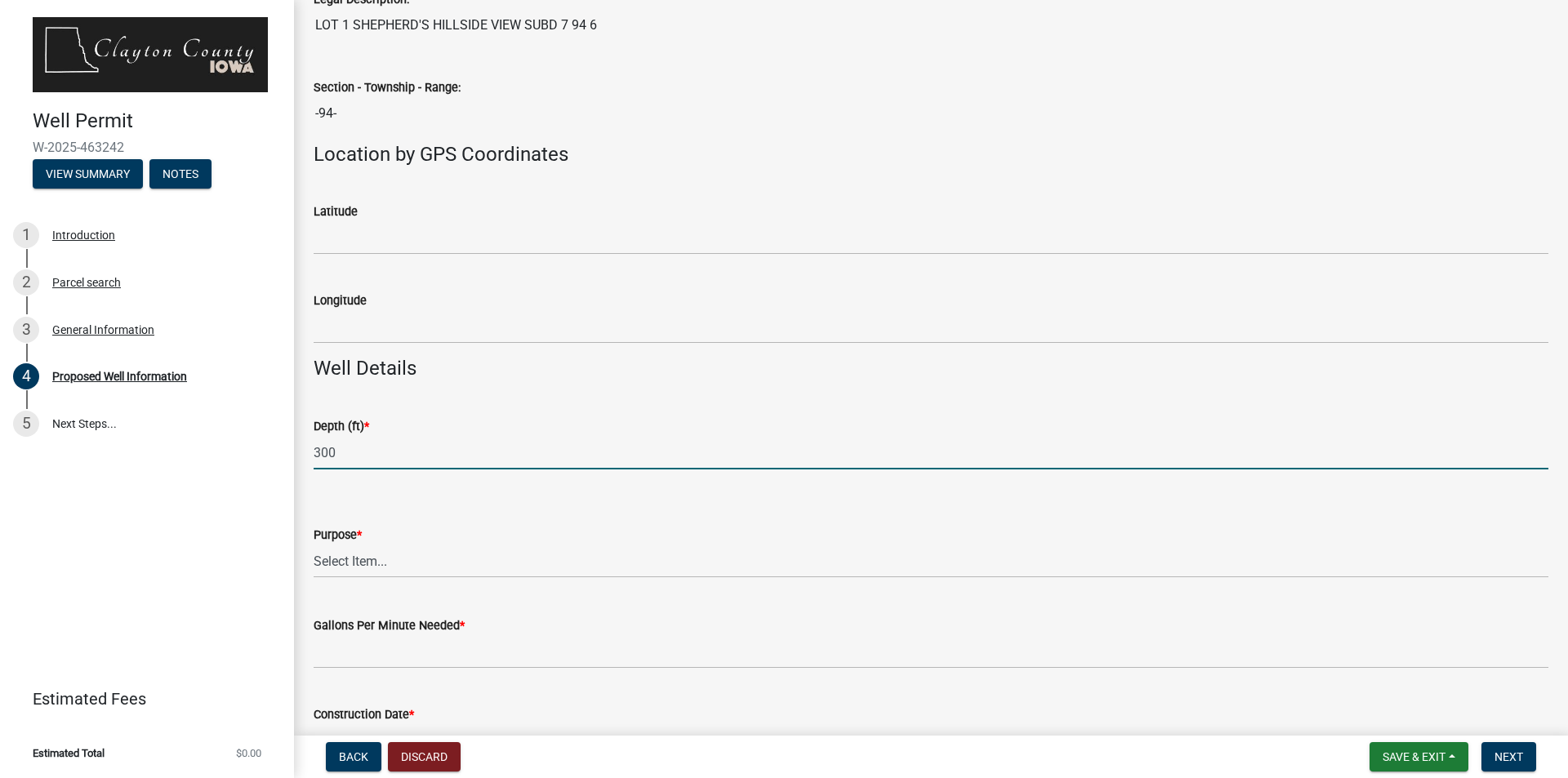
type input "300"
click at [662, 555] on select "Select Item... Domestic/Household Livestock/Agricultural Heating & AC Municipal…" at bounding box center [930, 561] width 1234 height 33
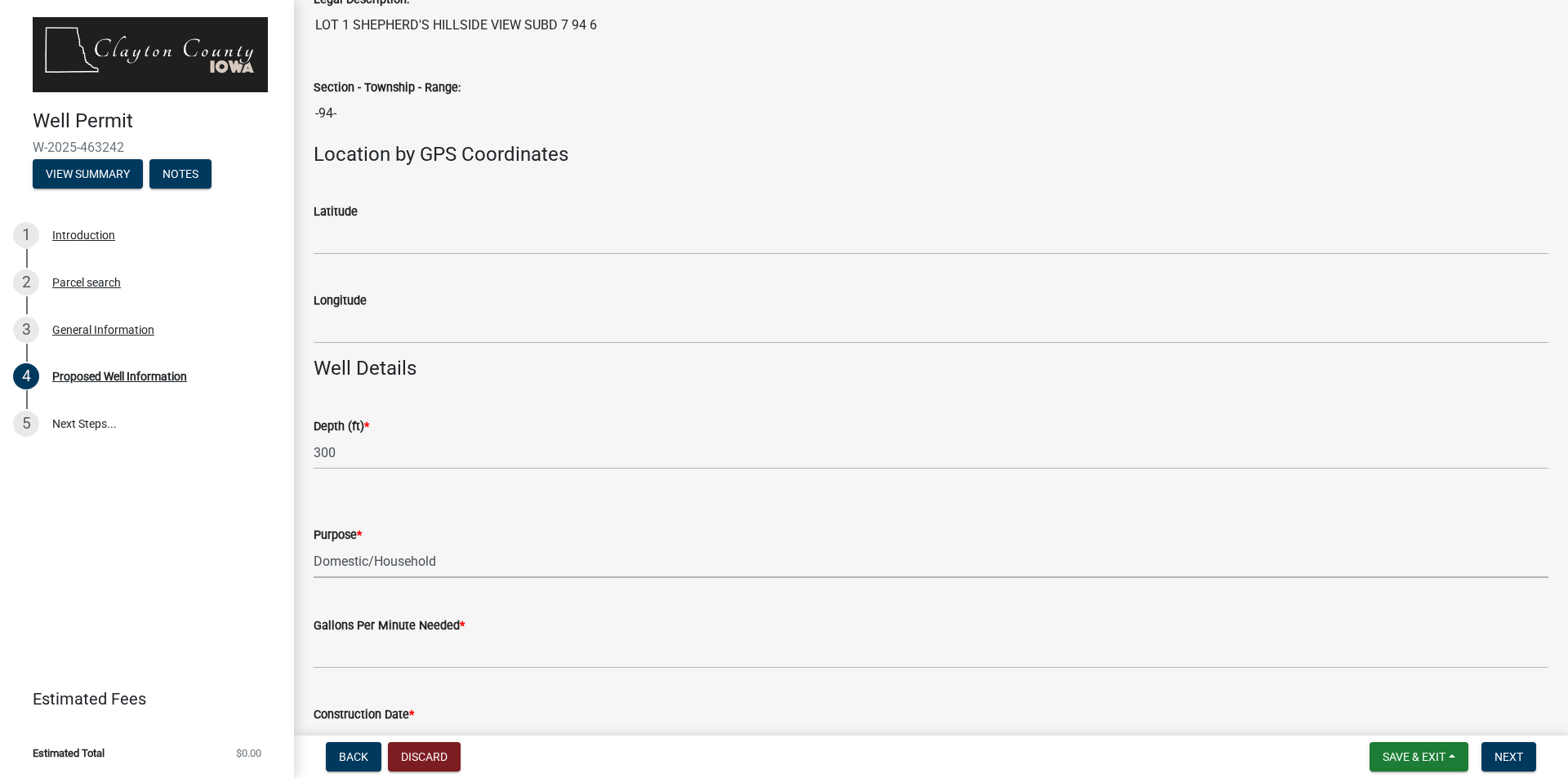
click at [313, 545] on select "Select Item... Domestic/Household Livestock/Agricultural Heating & AC Municipal…" at bounding box center [930, 561] width 1234 height 33
select select "b914ece8-feae-4b0c-9c33-9caeeca31e48"
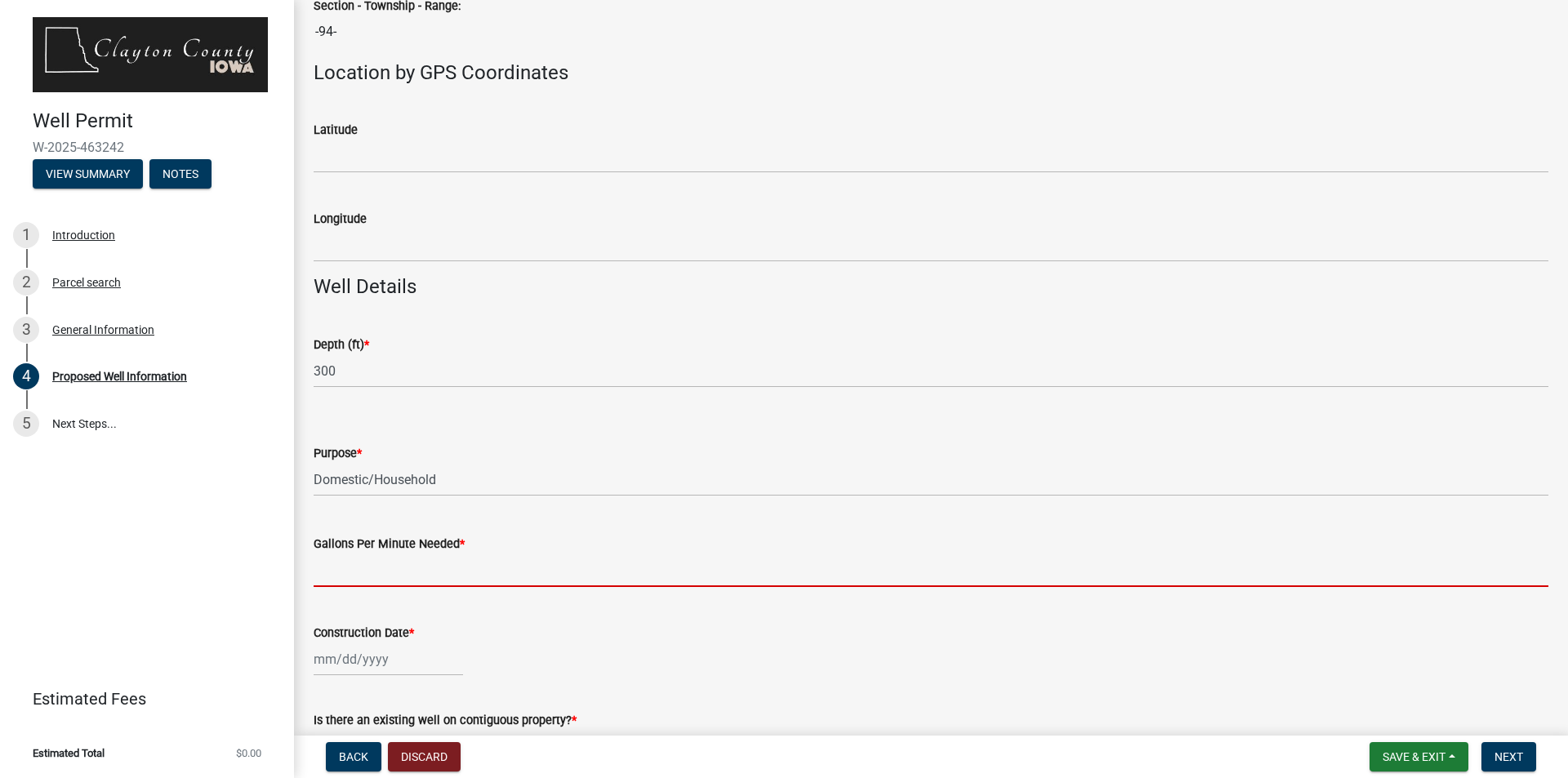
click at [592, 566] on input "Gallons Per Minute Needed *" at bounding box center [930, 569] width 1234 height 33
type input "10"
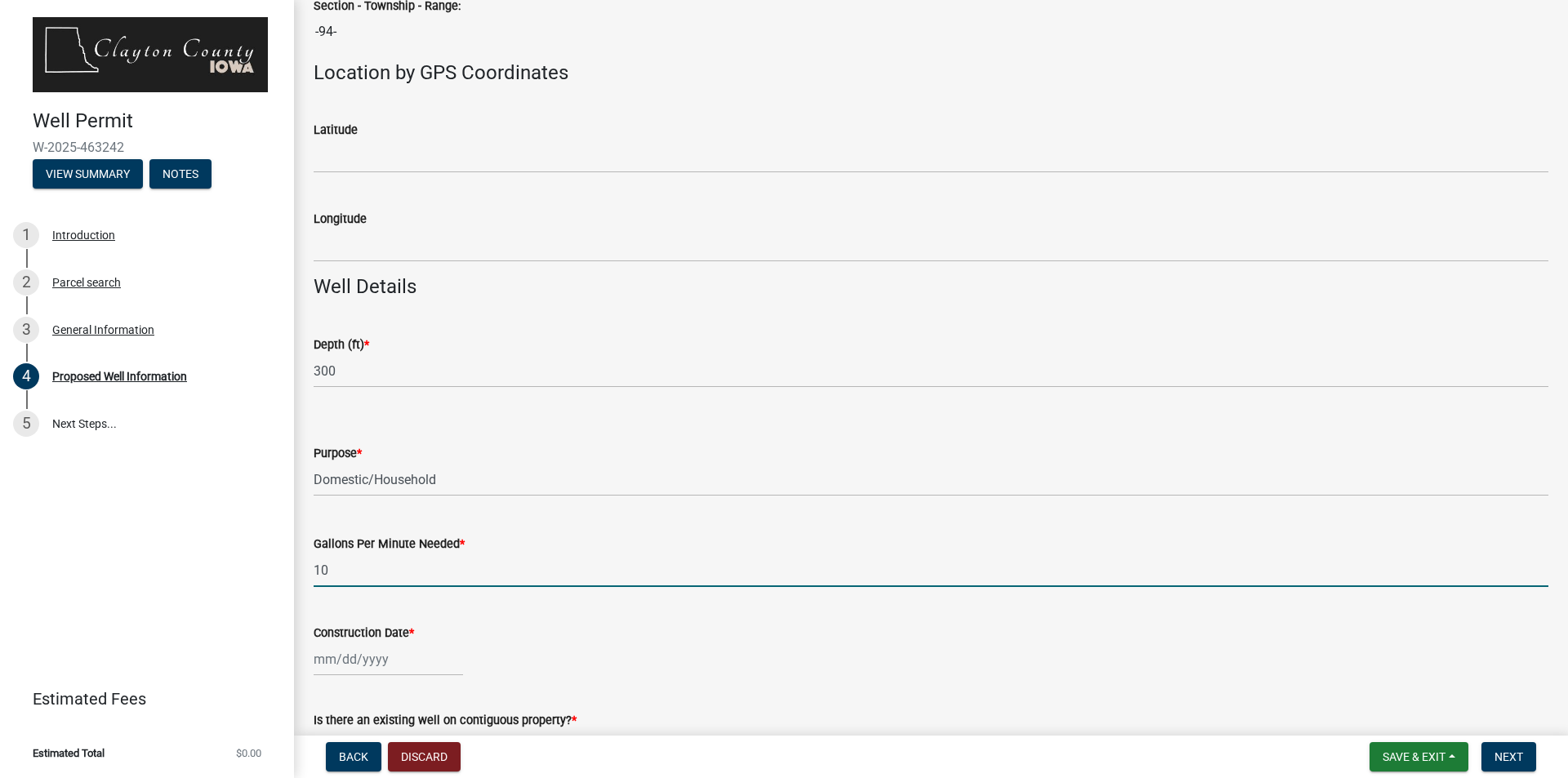
scroll to position [1388, 0]
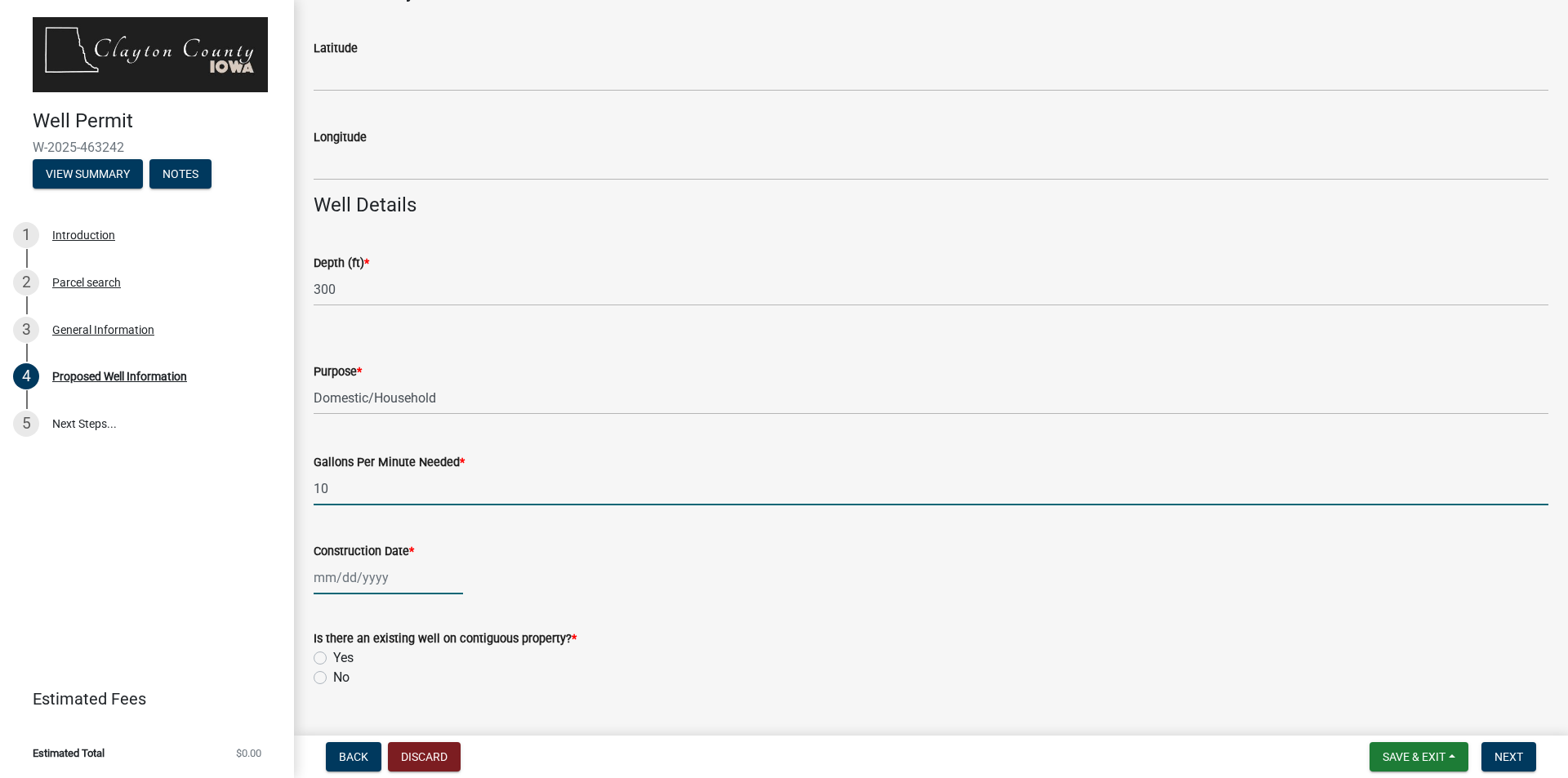
click at [410, 575] on div at bounding box center [388, 577] width 150 height 33
select select "8"
select select "2025"
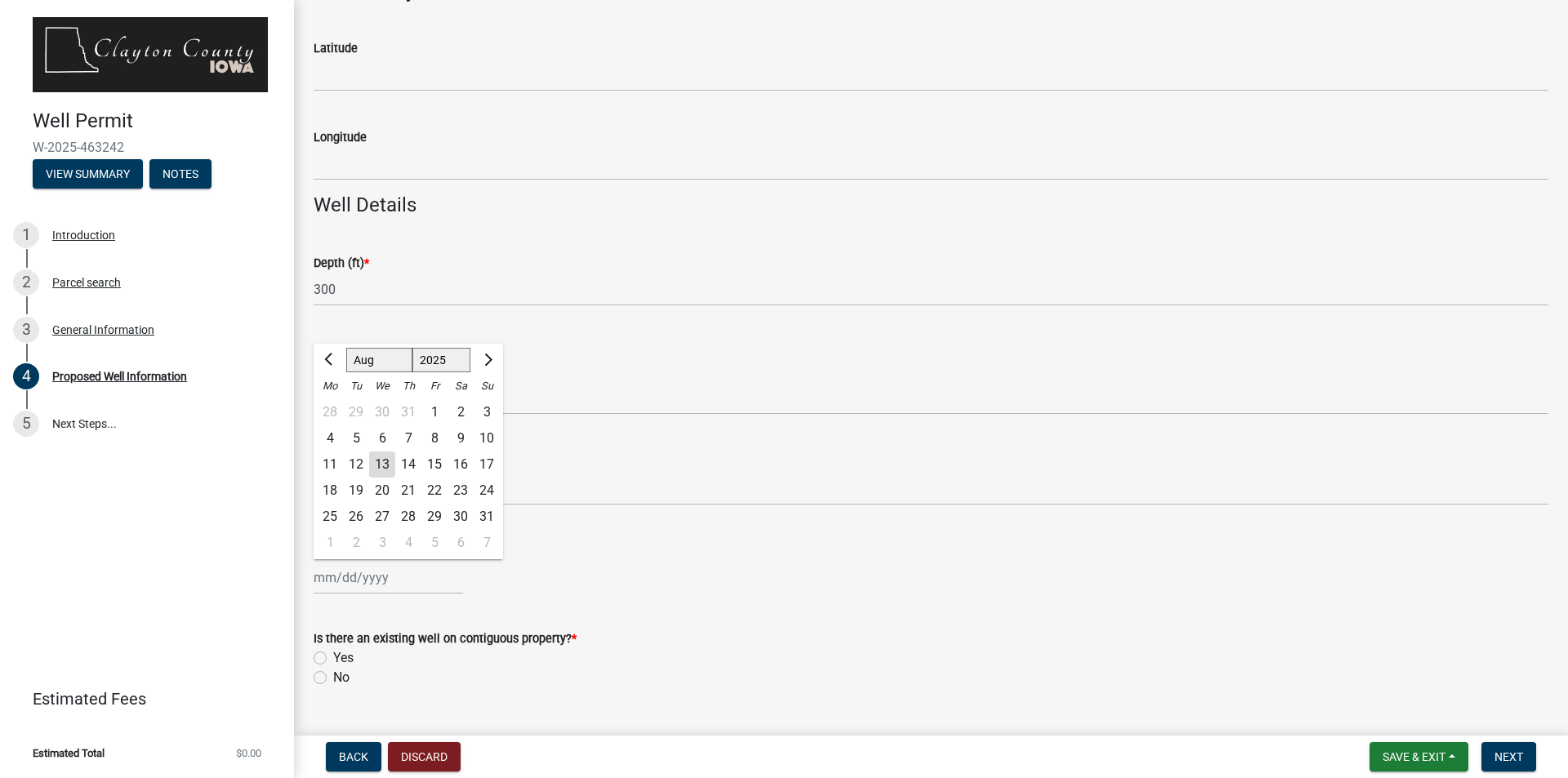
click at [407, 456] on div "14" at bounding box center [408, 464] width 26 height 26
type input "[DATE]"
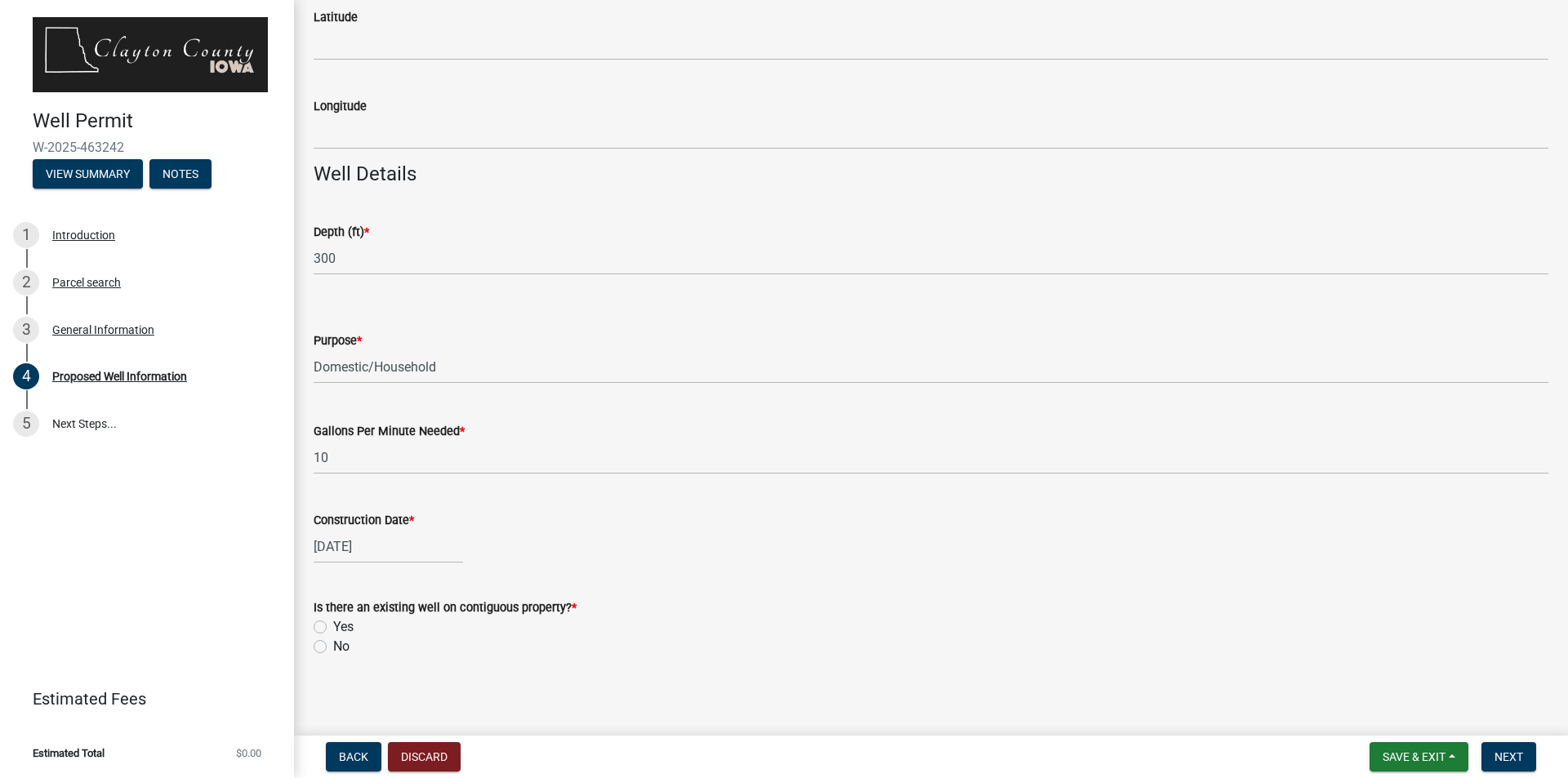
click at [333, 624] on label "Yes" at bounding box center [343, 626] width 20 height 20
click at [333, 624] on input "Yes" at bounding box center [338, 622] width 10 height 10
radio input "true"
click at [333, 641] on label "No" at bounding box center [340, 646] width 16 height 20
click at [333, 641] on input "No" at bounding box center [338, 642] width 10 height 10
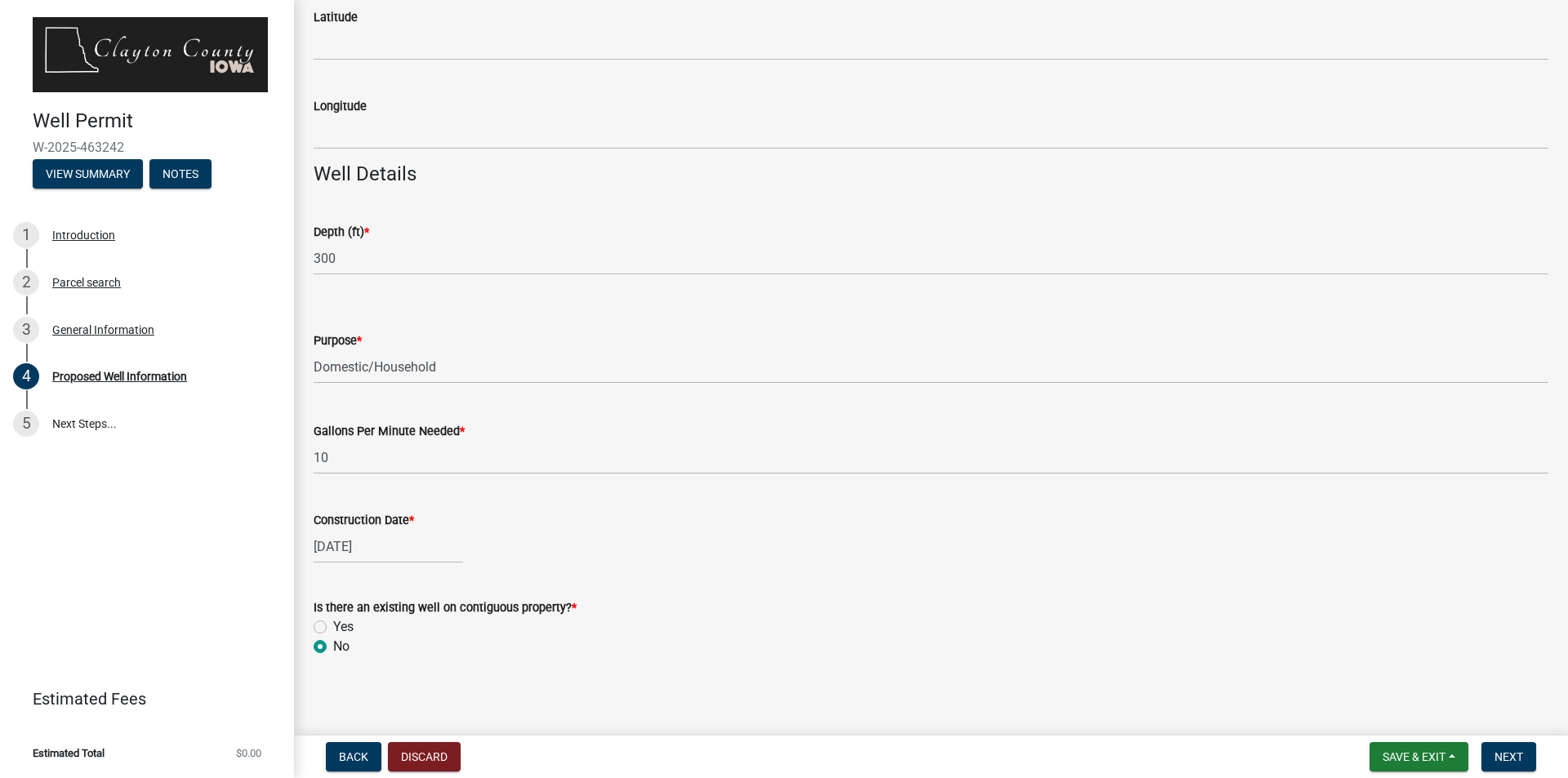
radio input "true"
click at [333, 621] on label "Yes" at bounding box center [343, 626] width 20 height 20
click at [333, 621] on input "Yes" at bounding box center [338, 622] width 10 height 10
radio input "true"
click at [1500, 751] on span "Next" at bounding box center [1508, 757] width 29 height 13
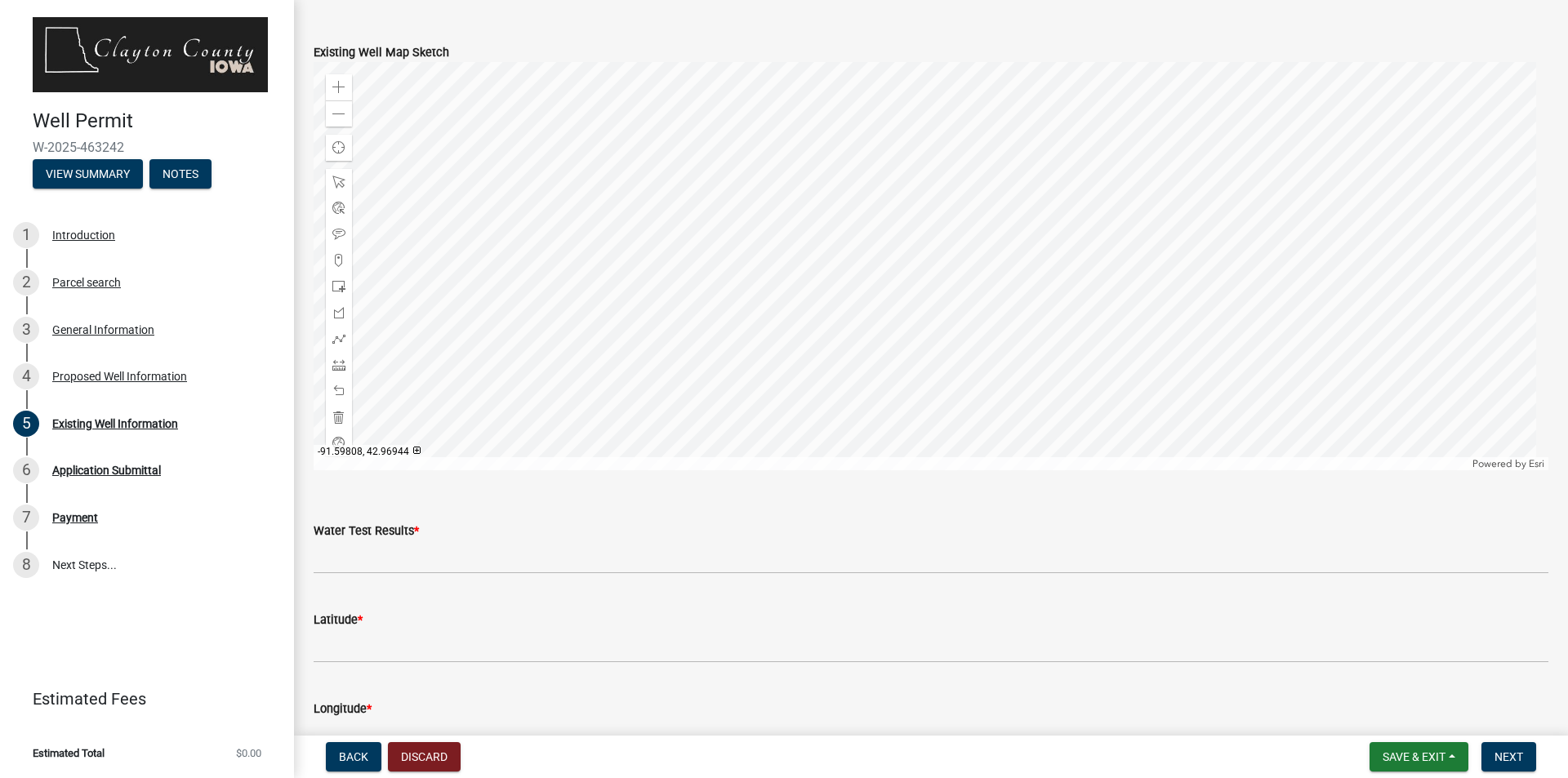
scroll to position [163, 0]
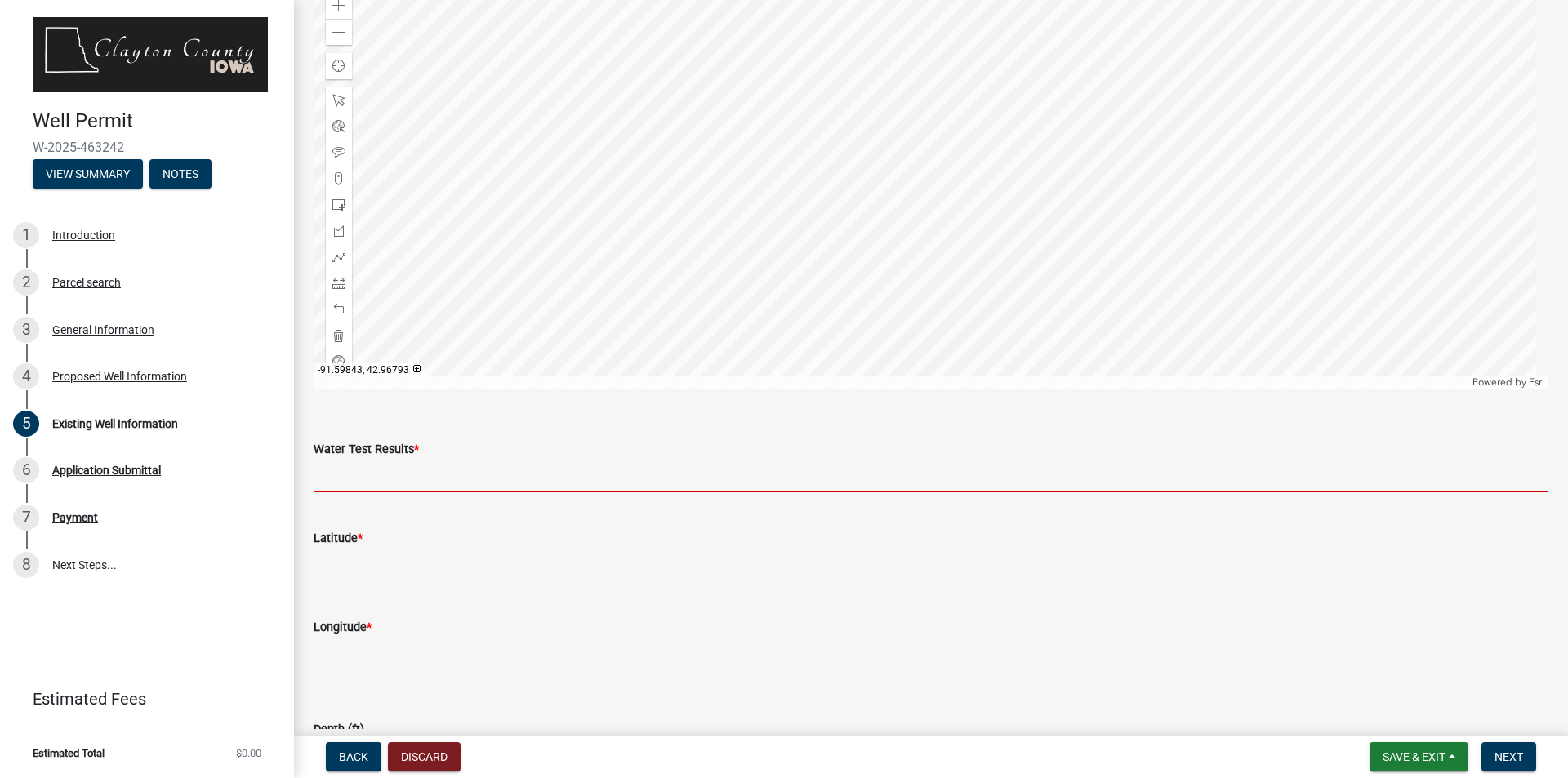
click at [546, 466] on input "Water Test Results *" at bounding box center [930, 475] width 1234 height 33
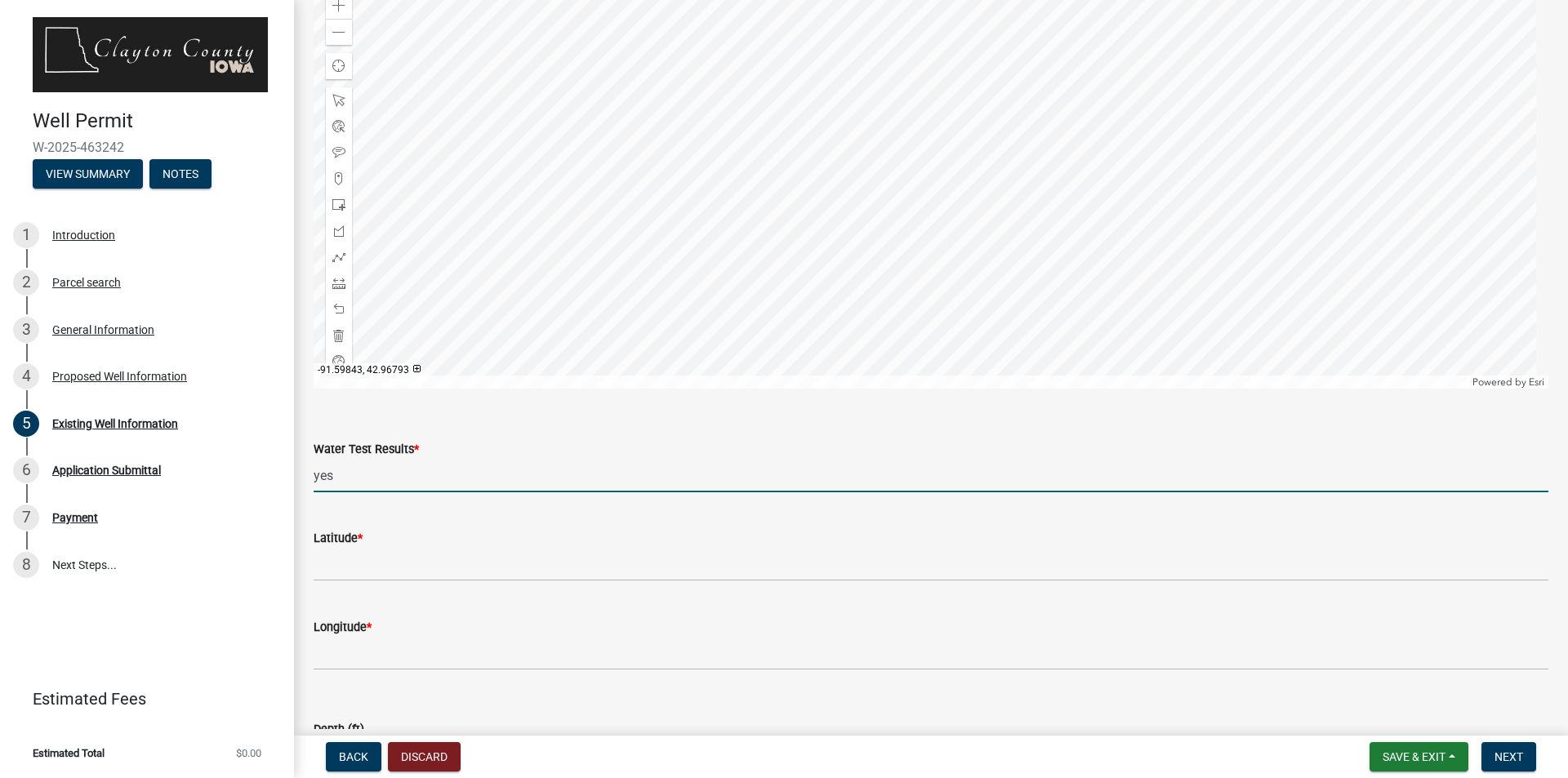
type input "yes"
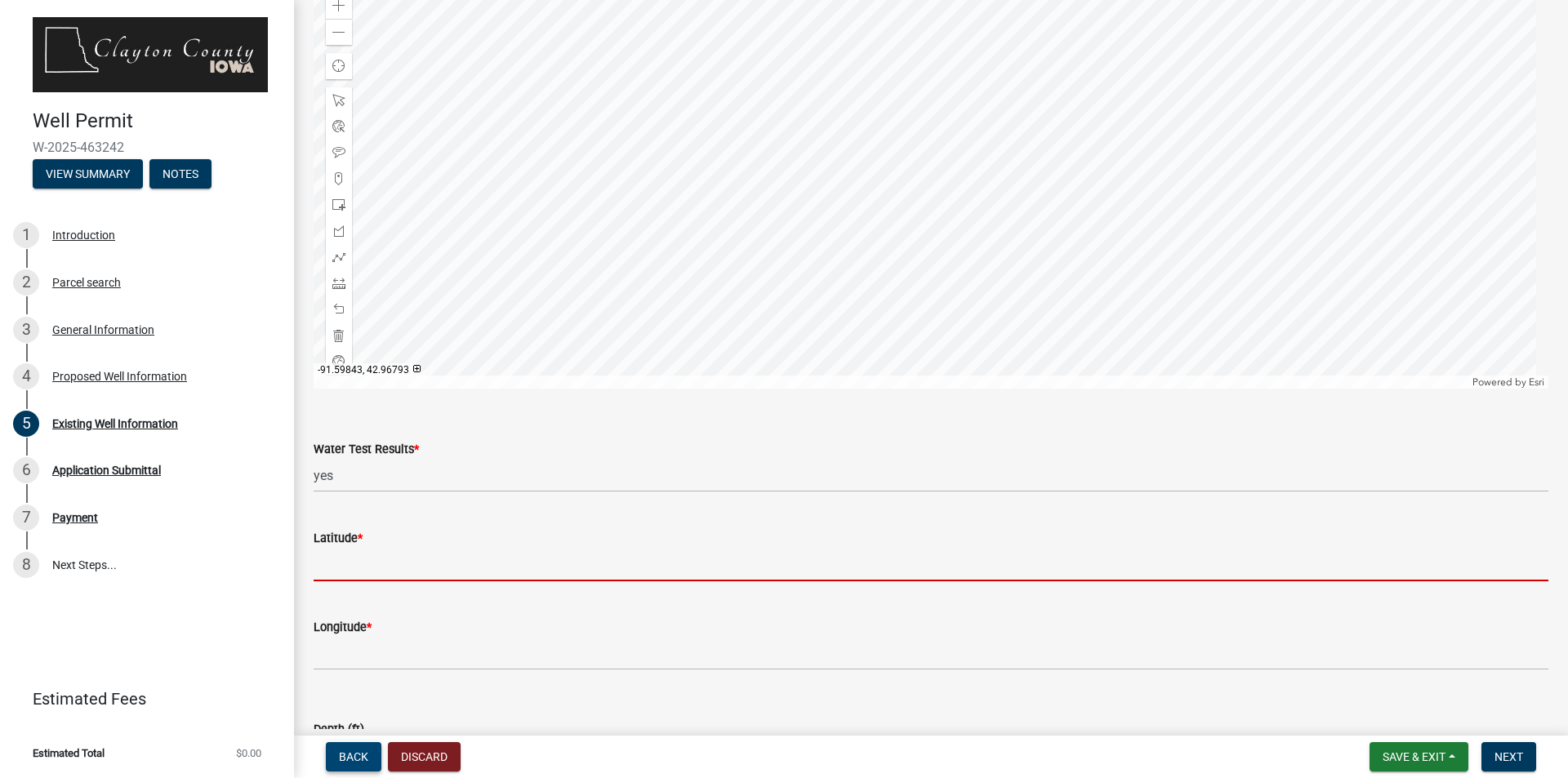
click at [347, 758] on span "Back" at bounding box center [353, 757] width 30 height 13
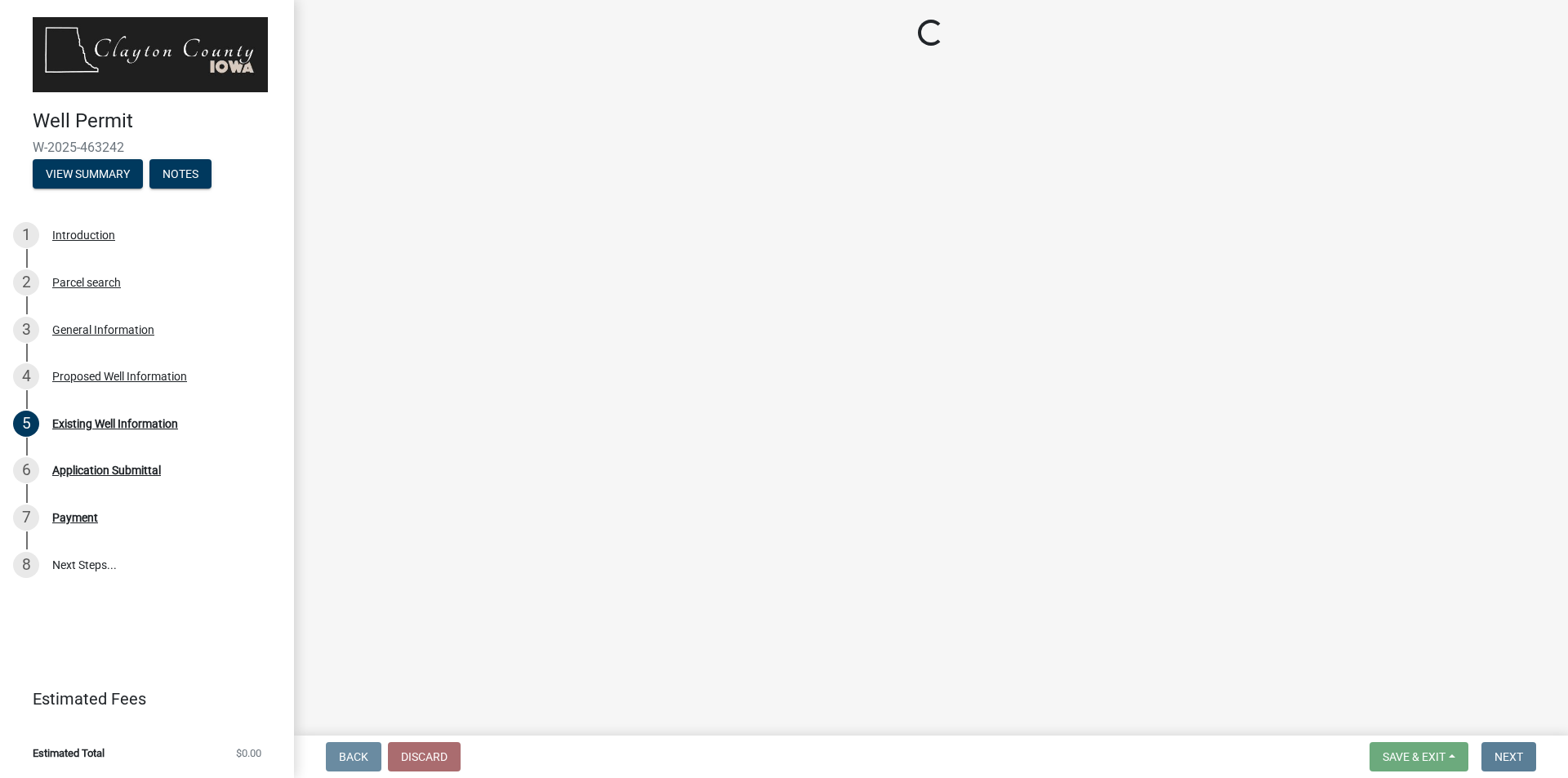
scroll to position [0, 0]
select select "b914ece8-feae-4b0c-9c33-9caeeca31e48"
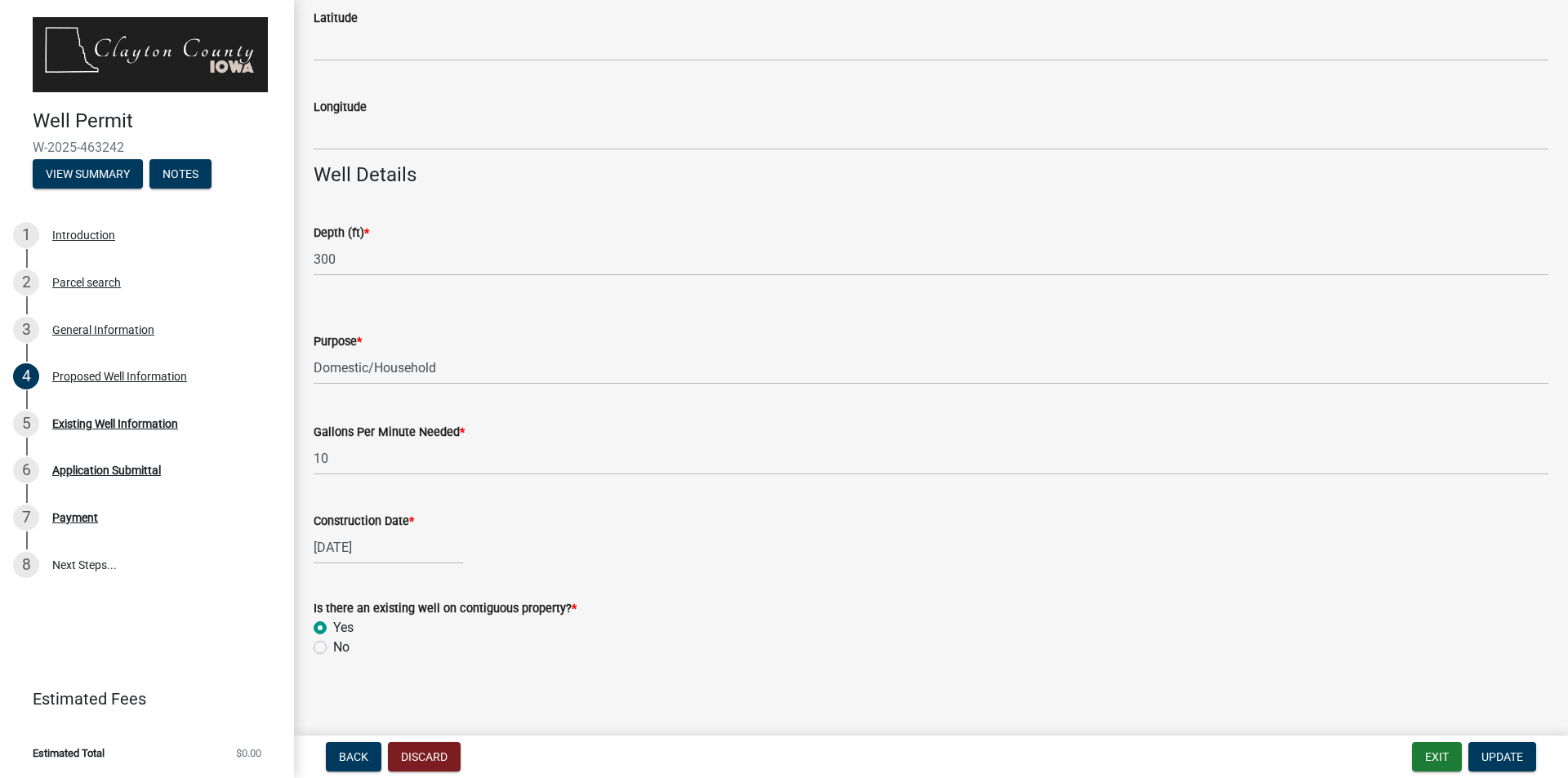
scroll to position [1419, 0]
click at [333, 641] on label "No" at bounding box center [340, 646] width 16 height 20
click at [333, 641] on input "No" at bounding box center [338, 642] width 10 height 10
radio input "true"
click at [1493, 757] on span "Update" at bounding box center [1502, 757] width 42 height 13
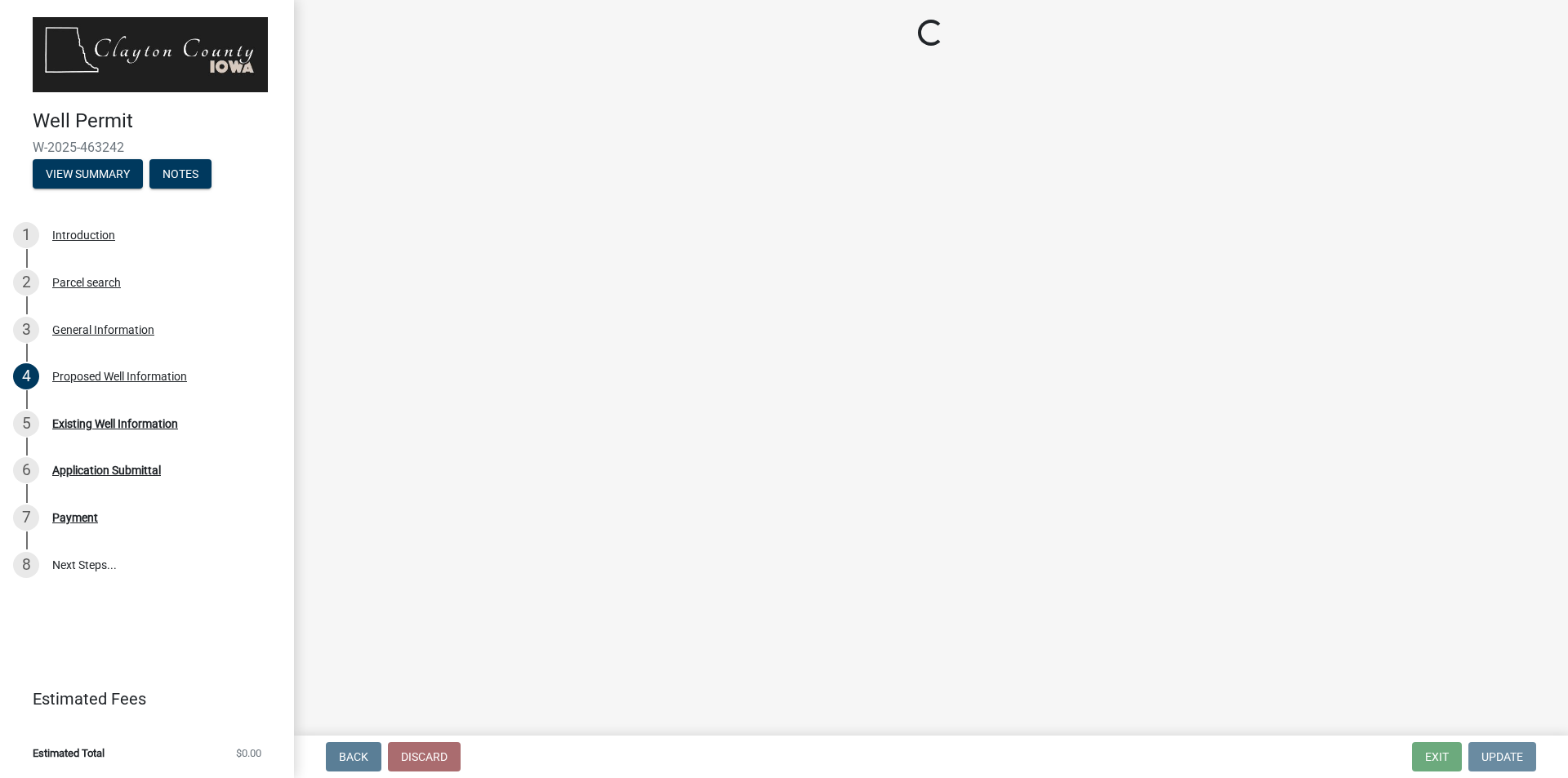
scroll to position [0, 0]
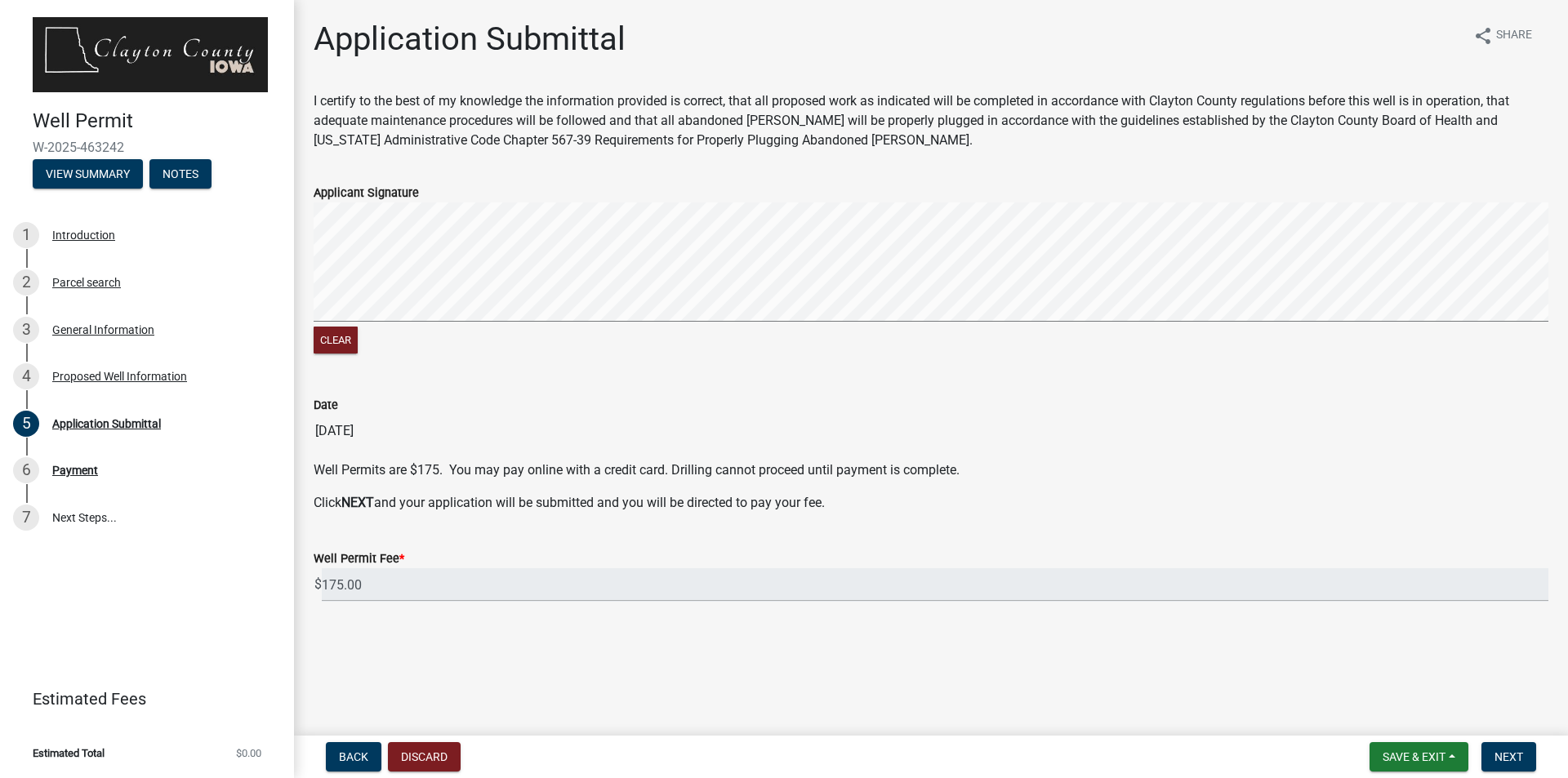
click at [337, 347] on div "Clear" at bounding box center [930, 280] width 1234 height 155
click at [735, 325] on signature-pad at bounding box center [930, 265] width 1234 height 124
click at [1515, 755] on span "Next" at bounding box center [1508, 757] width 29 height 13
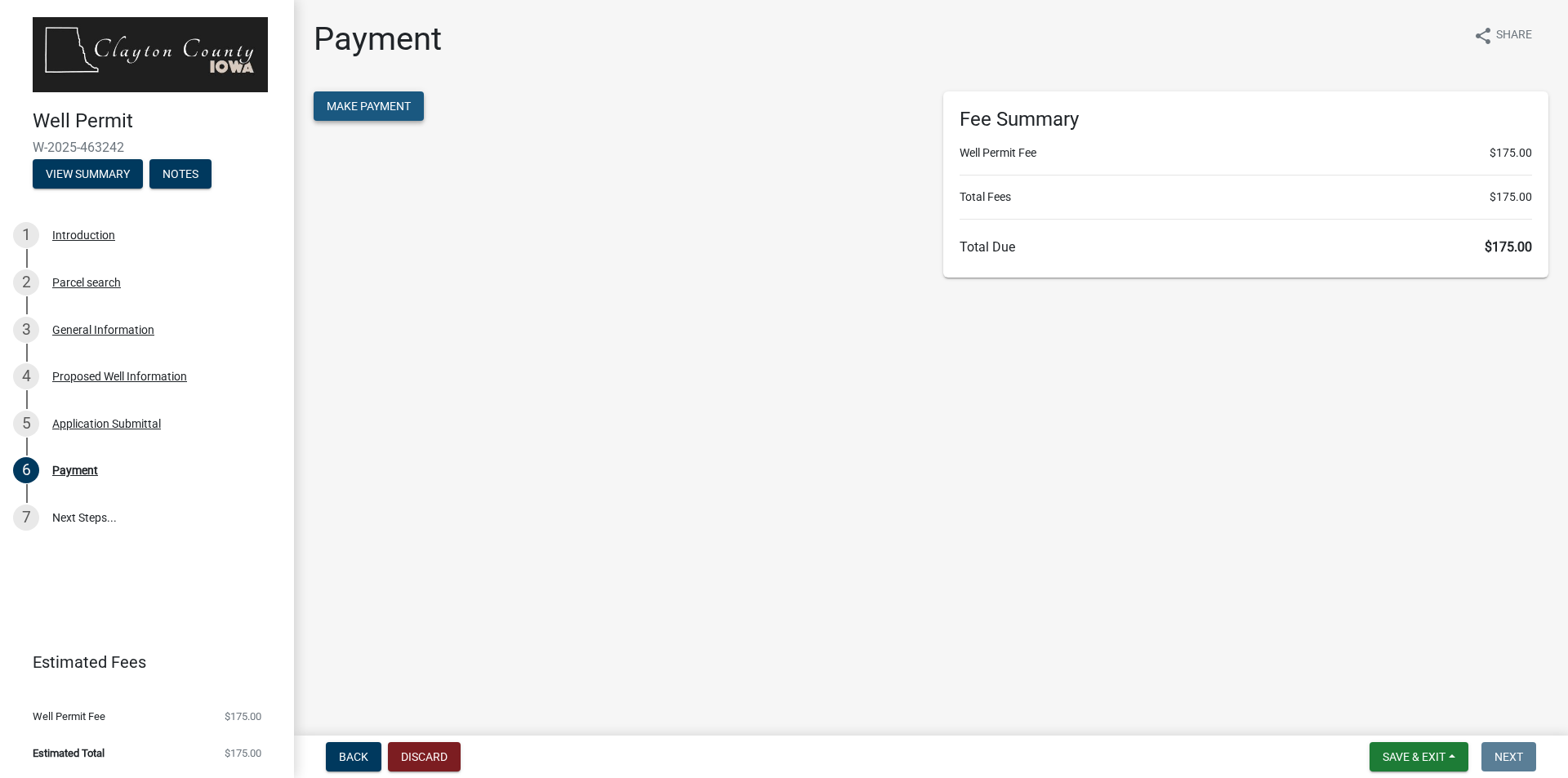
click at [387, 113] on button "Make Payment" at bounding box center [368, 106] width 110 height 30
